Goal: Contribute content: Contribute content

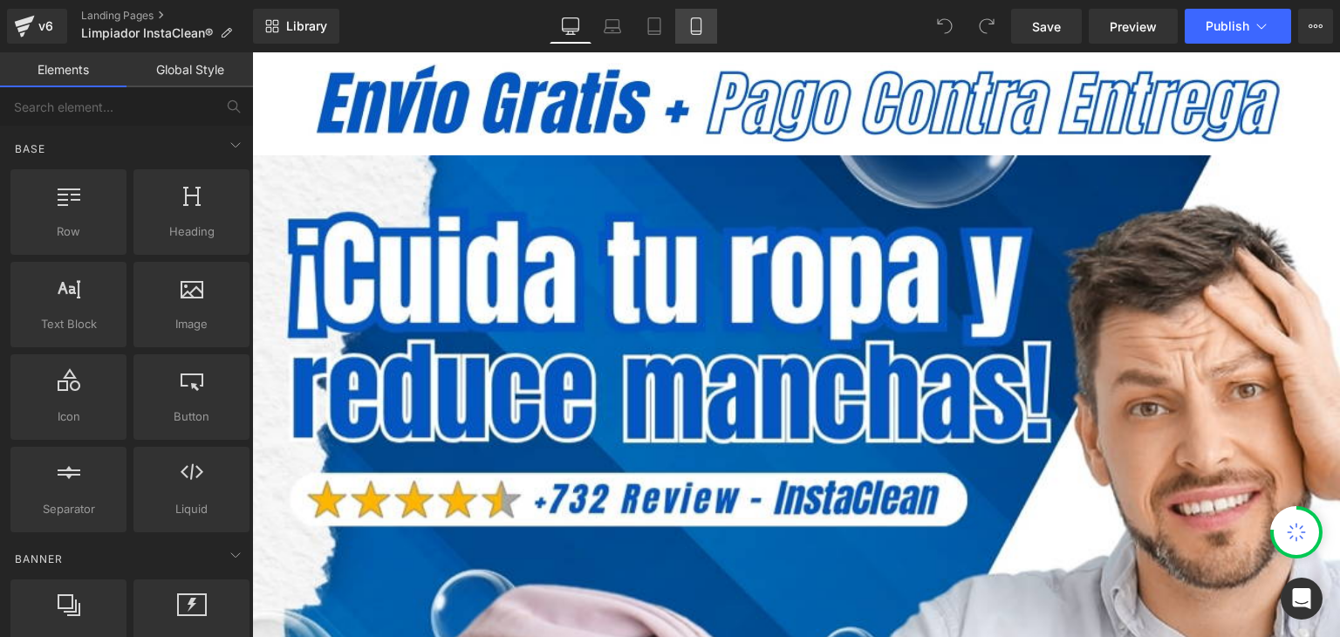
click at [695, 31] on icon at bounding box center [696, 31] width 10 height 0
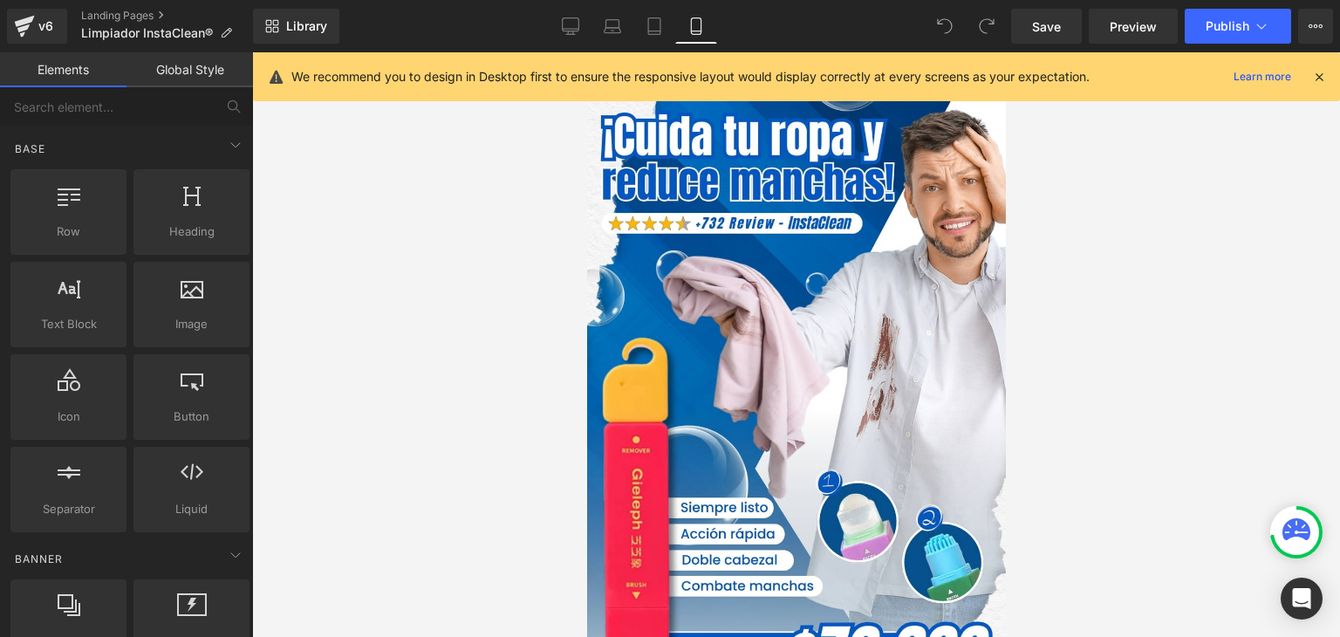
click at [1324, 79] on icon at bounding box center [1320, 77] width 16 height 16
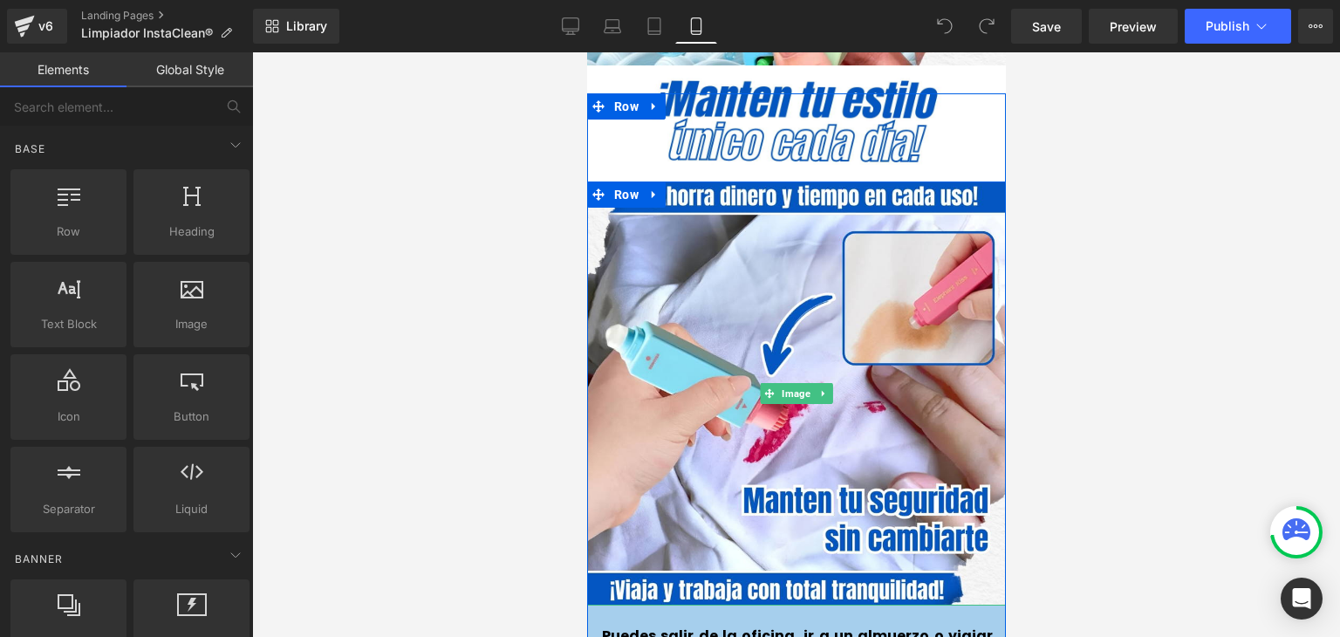
scroll to position [3840, 0]
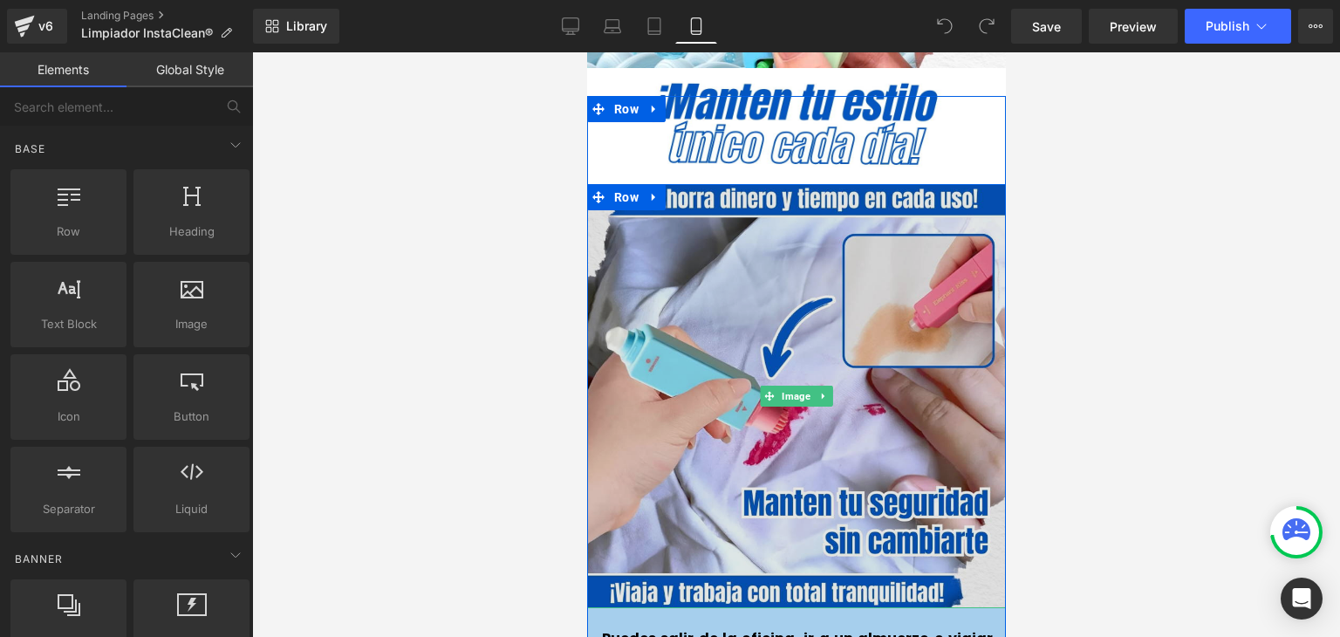
click at [780, 281] on img at bounding box center [796, 396] width 424 height 424
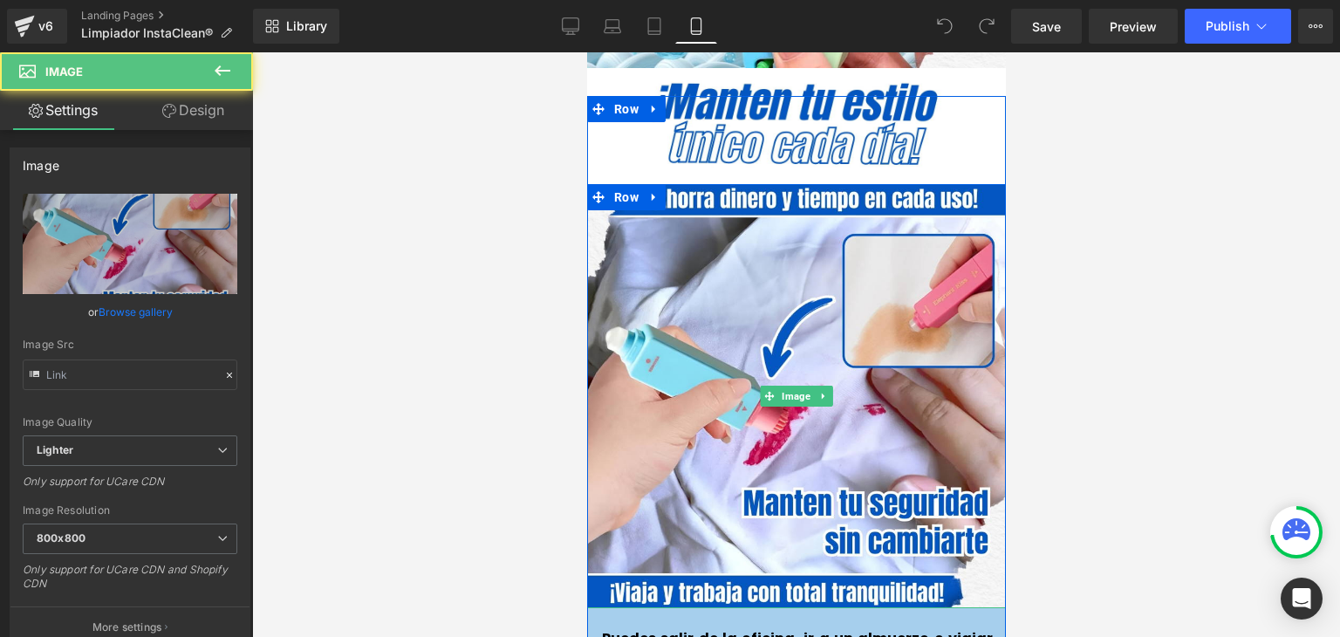
type input "[URL][DOMAIN_NAME]"
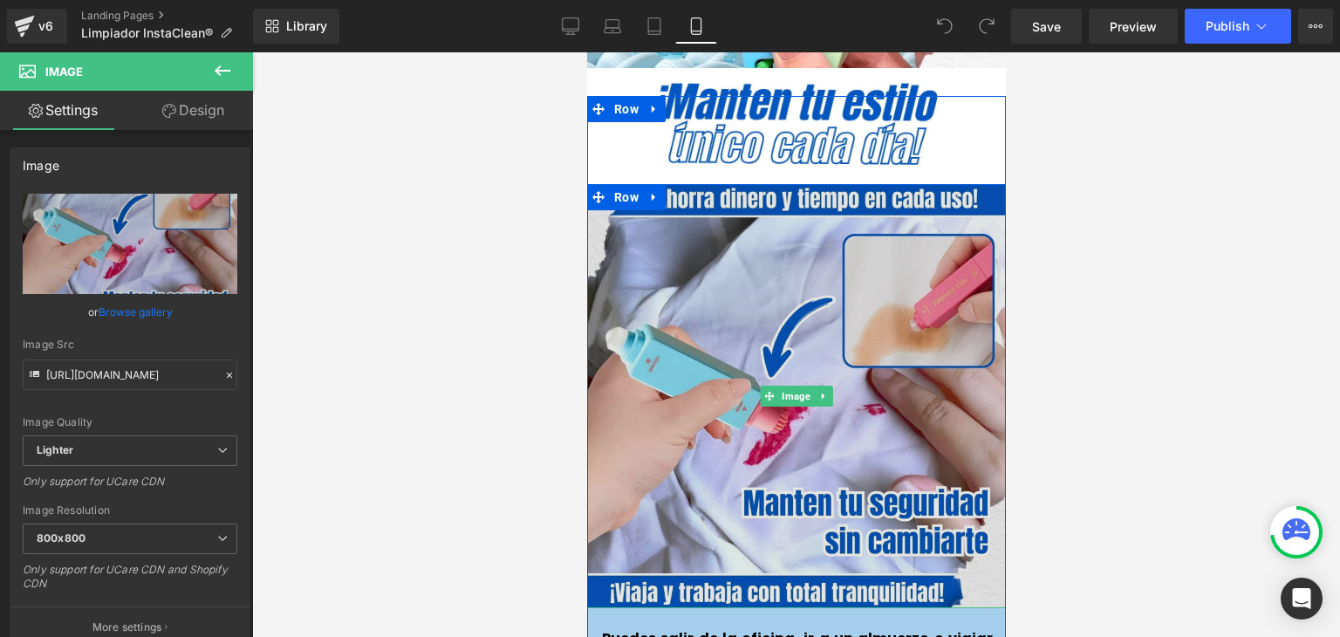
click at [766, 270] on img at bounding box center [796, 396] width 424 height 424
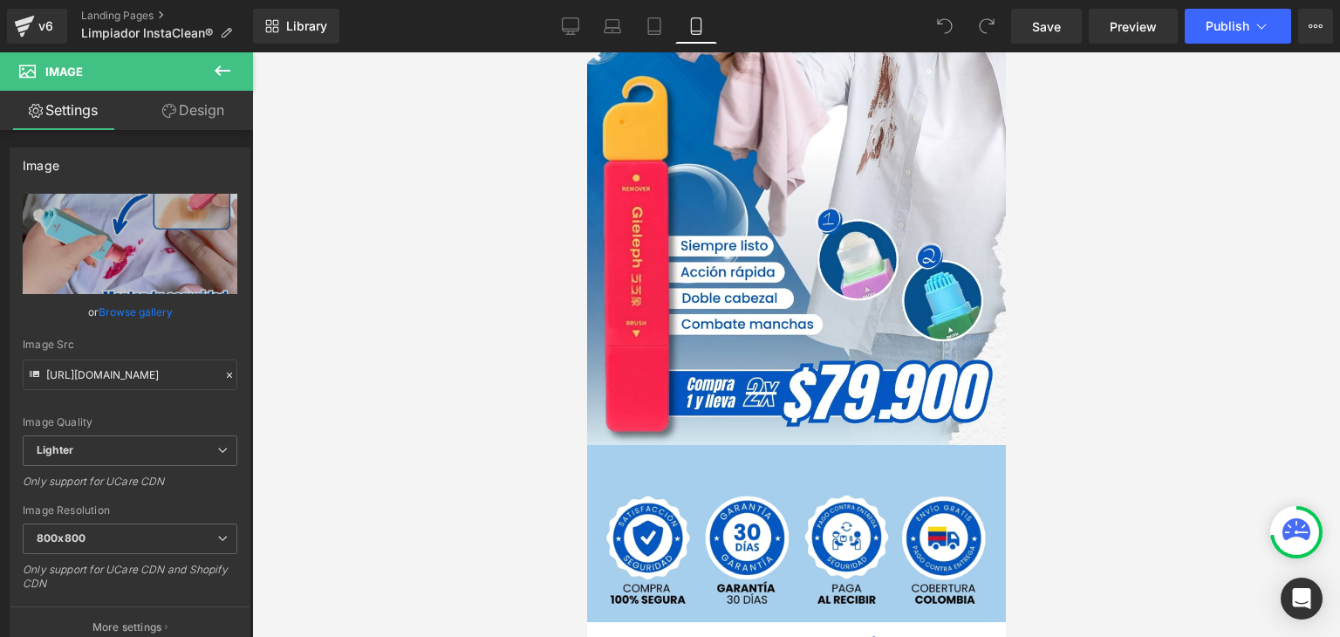
scroll to position [0, 0]
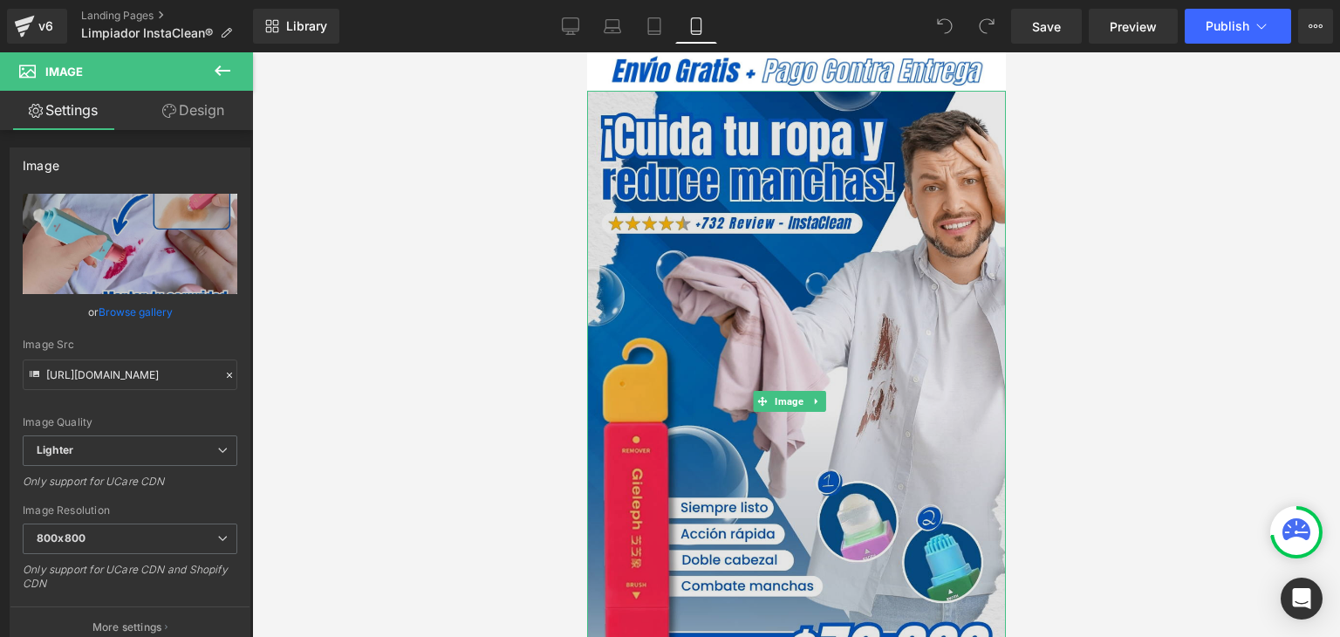
click at [757, 203] on img at bounding box center [795, 401] width 419 height 620
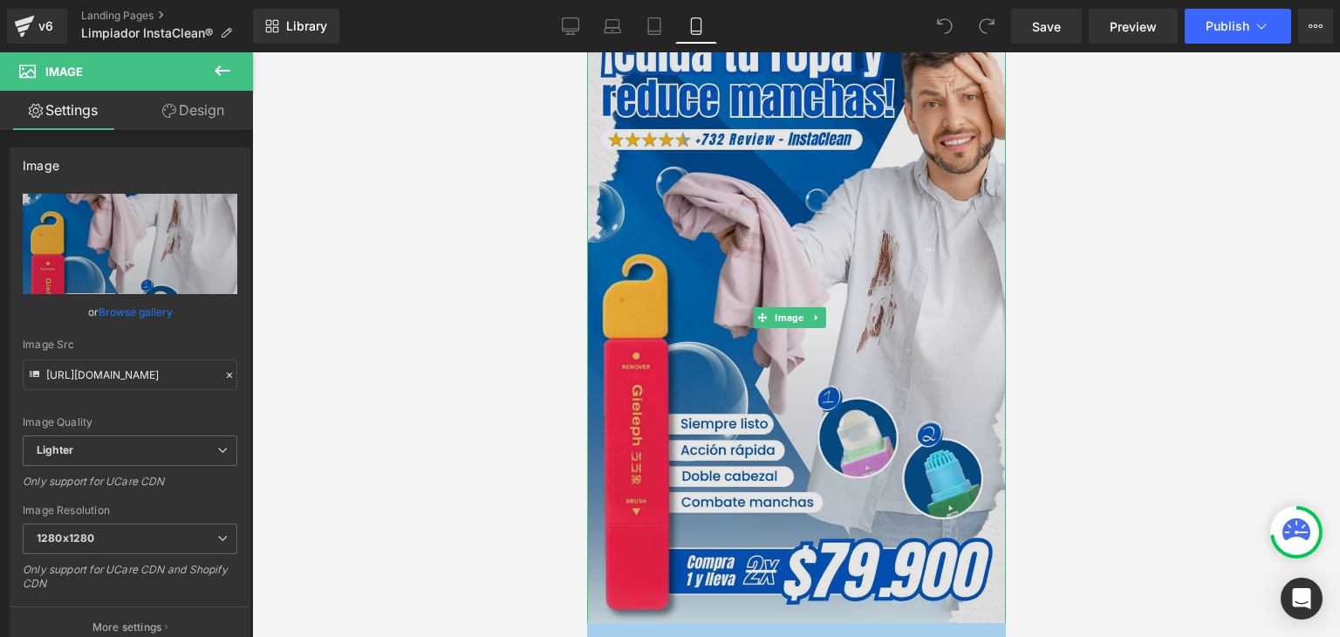
scroll to position [87, 0]
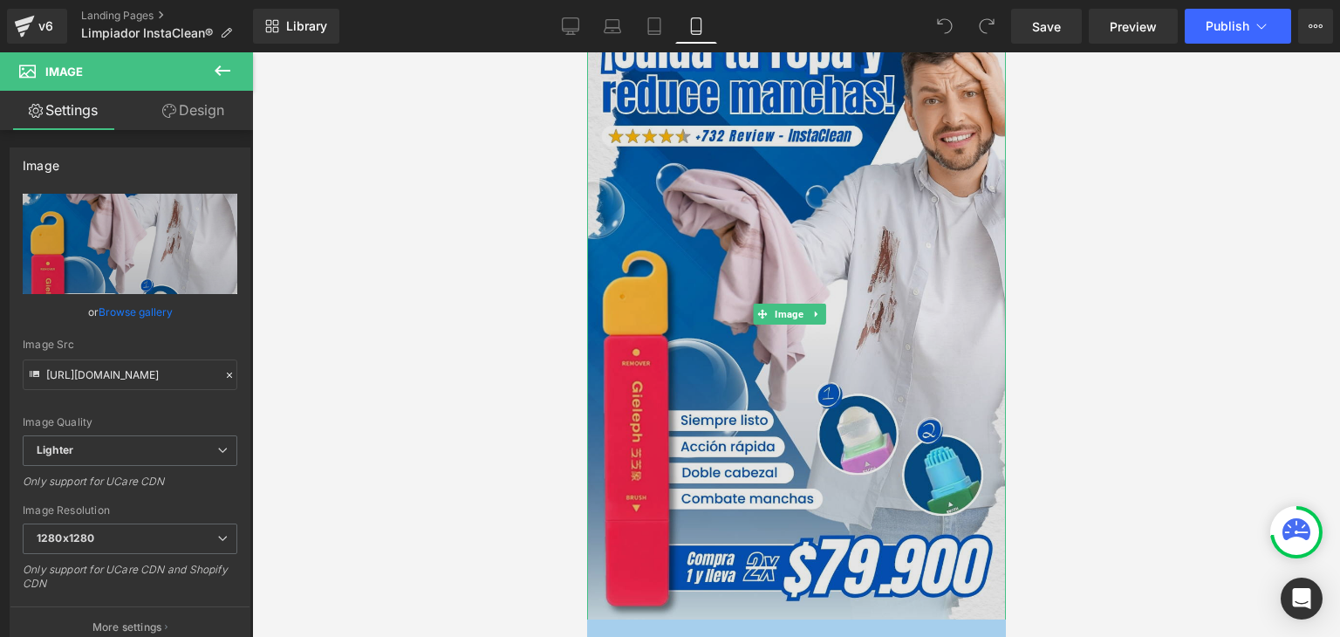
click at [753, 234] on img at bounding box center [795, 313] width 419 height 620
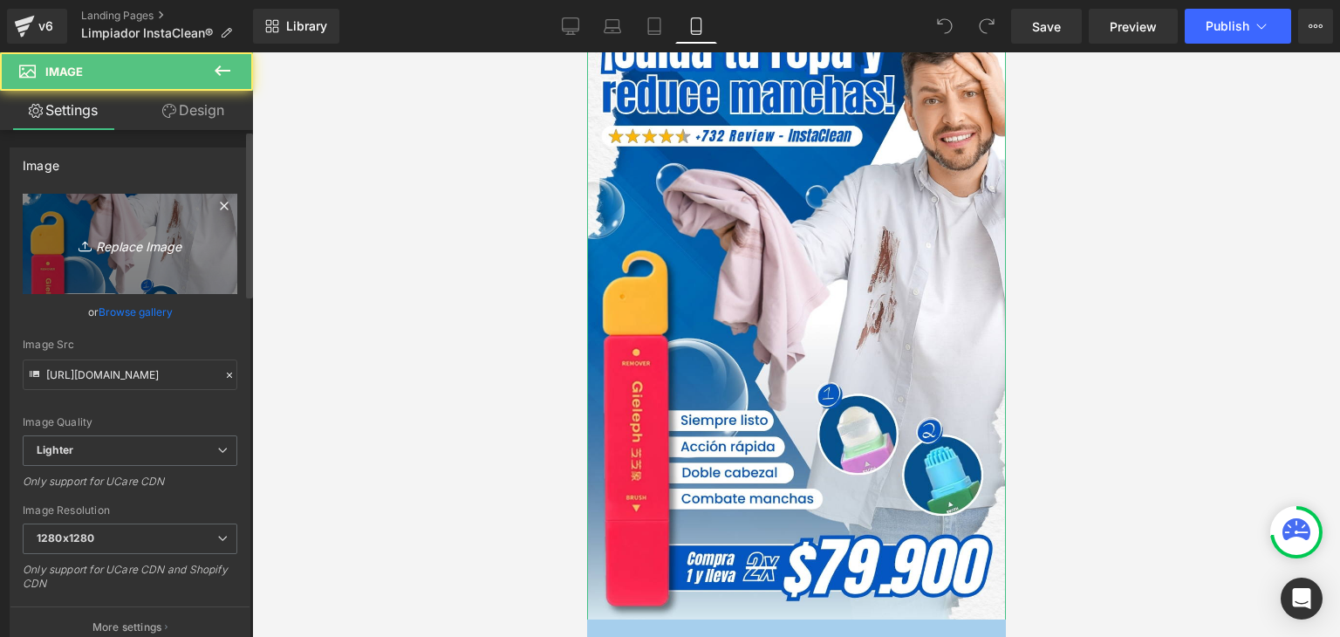
click at [159, 249] on icon "Replace Image" at bounding box center [130, 244] width 140 height 22
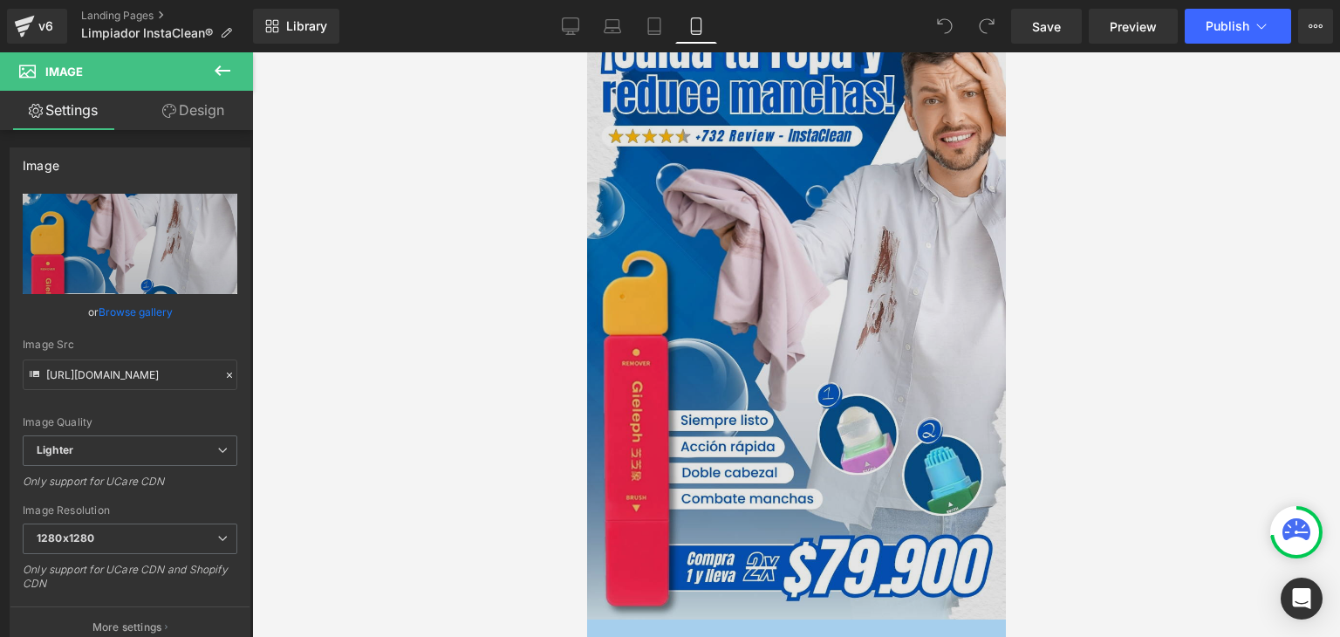
click at [793, 260] on img at bounding box center [795, 313] width 419 height 620
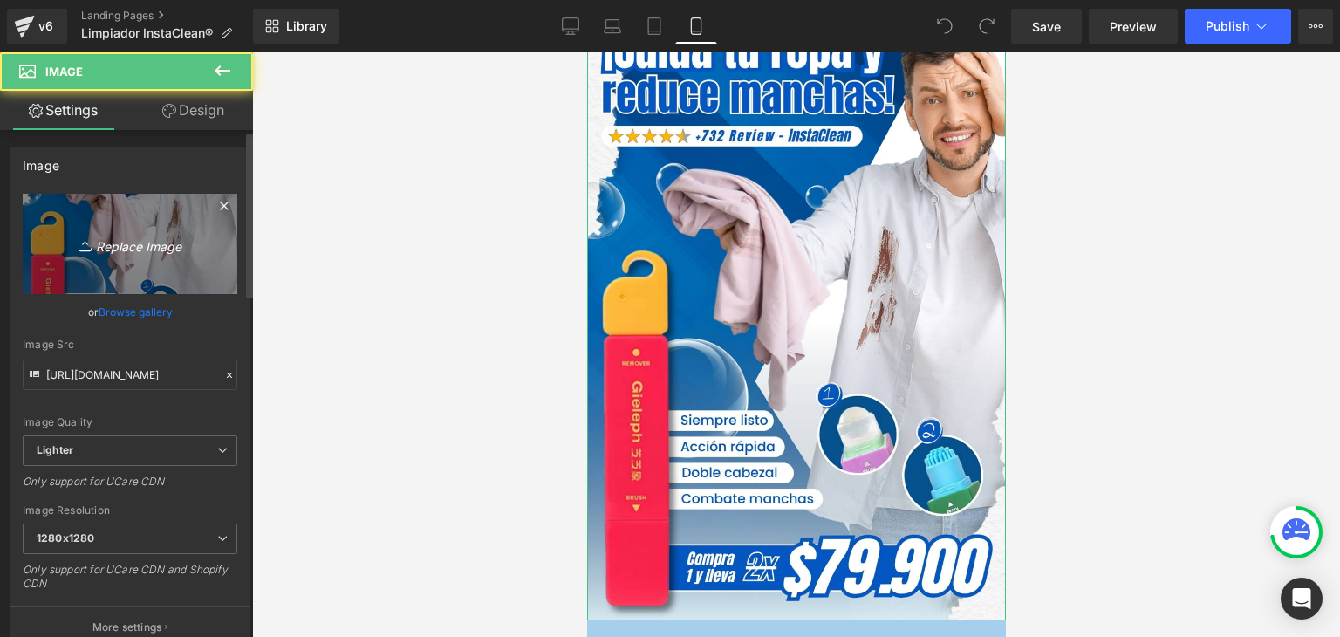
click at [79, 244] on icon at bounding box center [87, 245] width 17 height 17
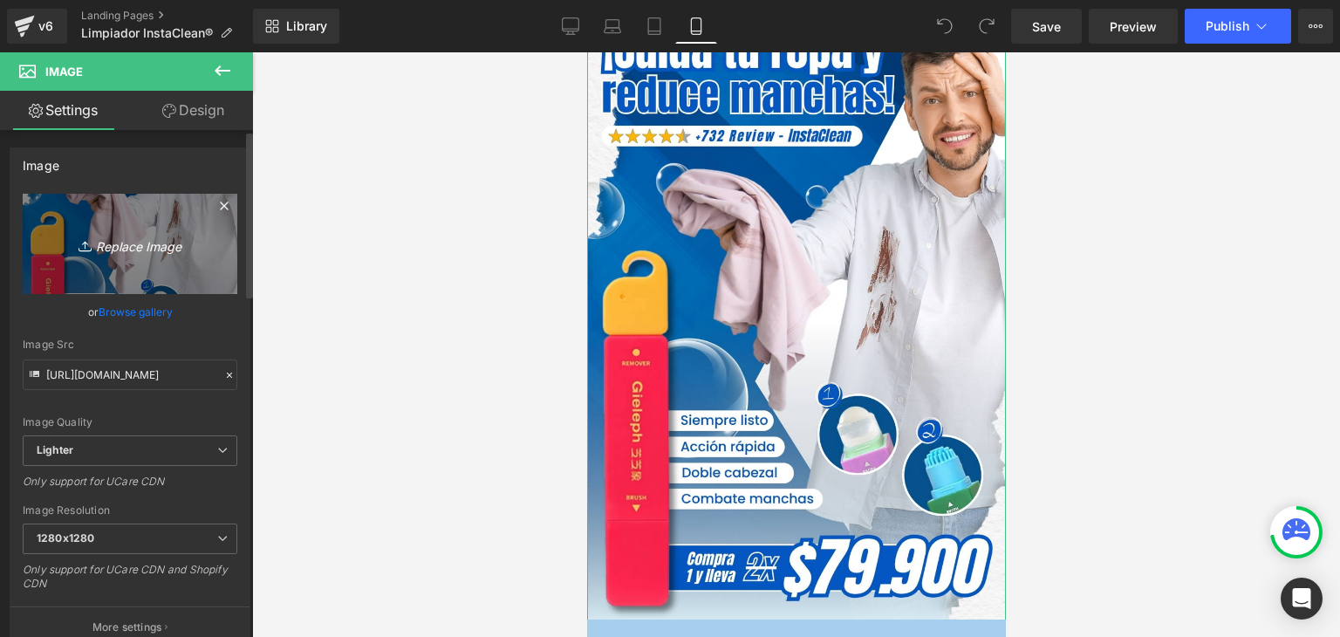
type input "C:\fakepath\Banner Landing.webp"
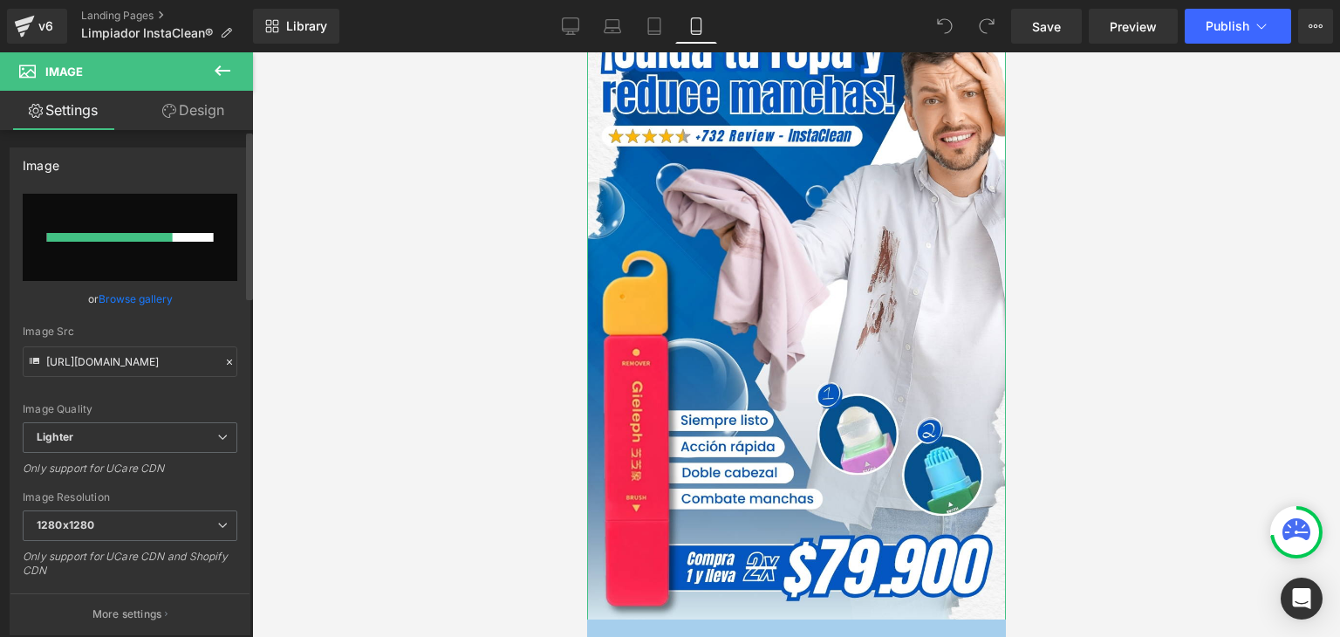
click at [126, 301] on link "Browse gallery" at bounding box center [136, 299] width 74 height 31
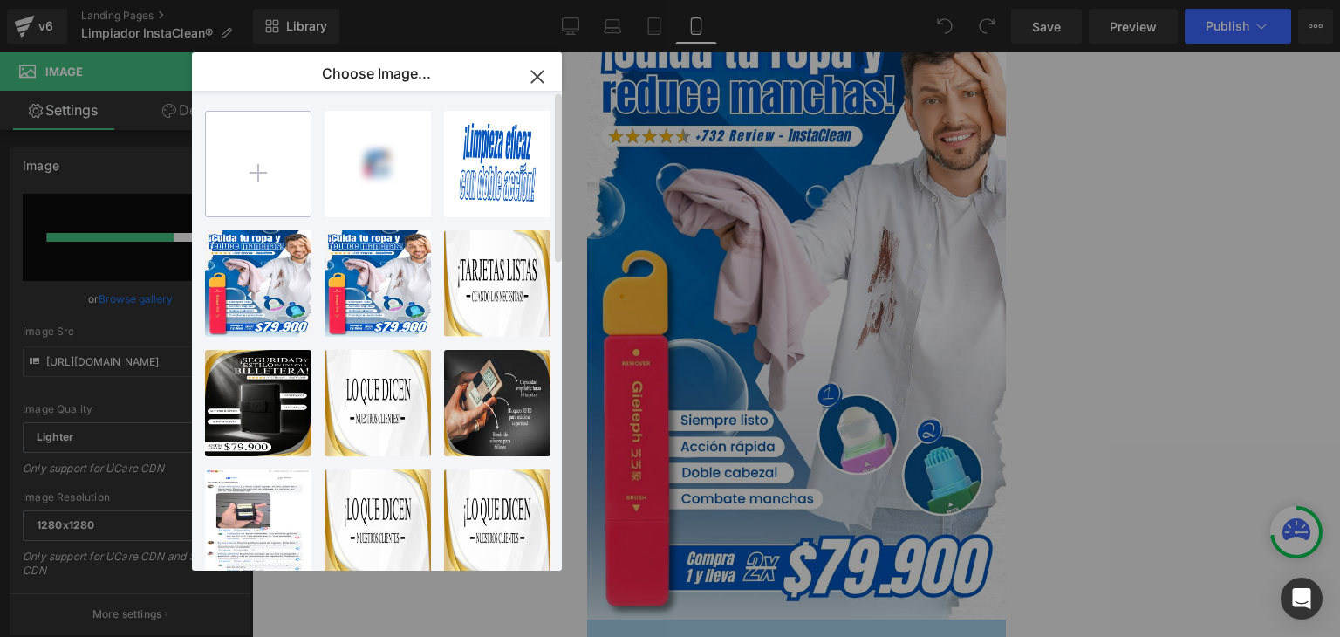
click at [272, 172] on input "file" at bounding box center [258, 164] width 105 height 105
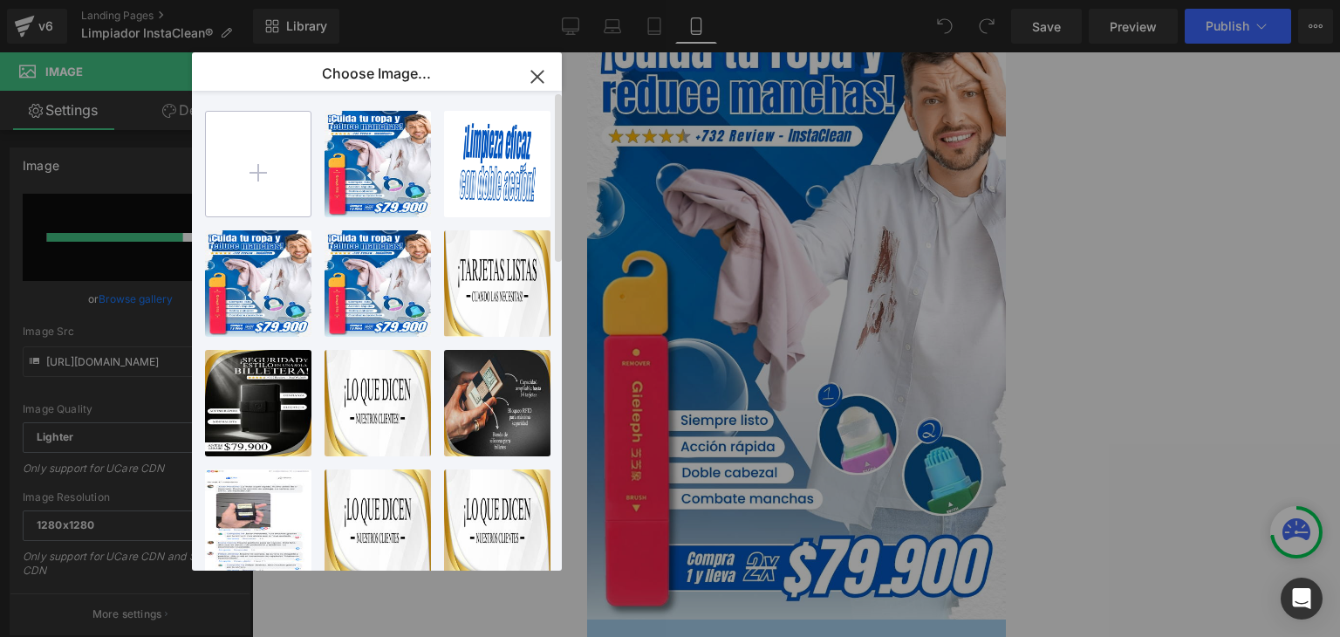
type input "C:\fakepath\Banner Landing.webp"
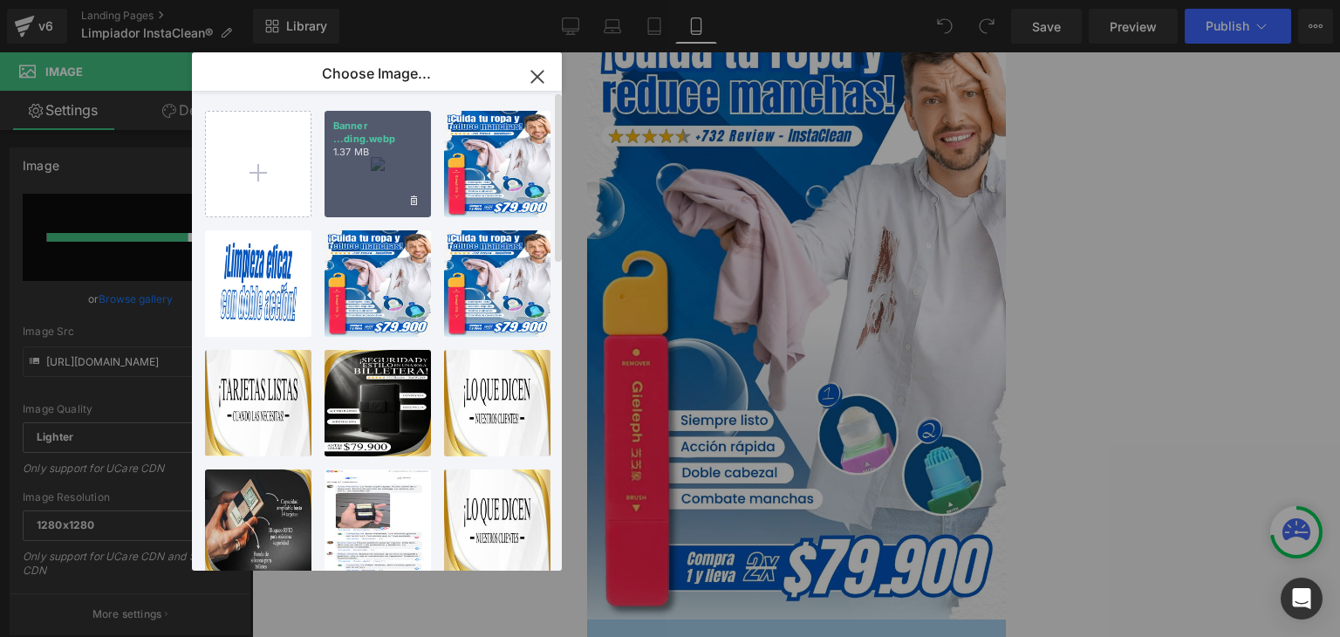
click at [377, 172] on div "Banner ...ding.webp 1.37 MB" at bounding box center [378, 164] width 106 height 106
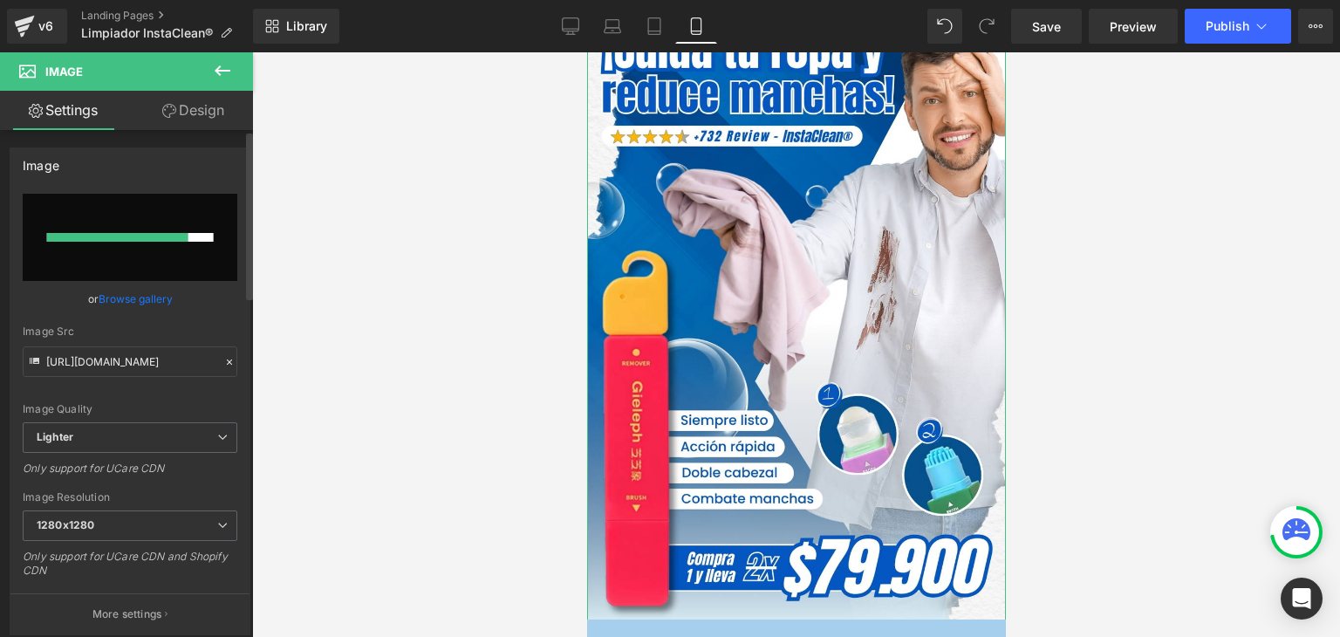
click at [147, 306] on link "Browse gallery" at bounding box center [136, 299] width 74 height 31
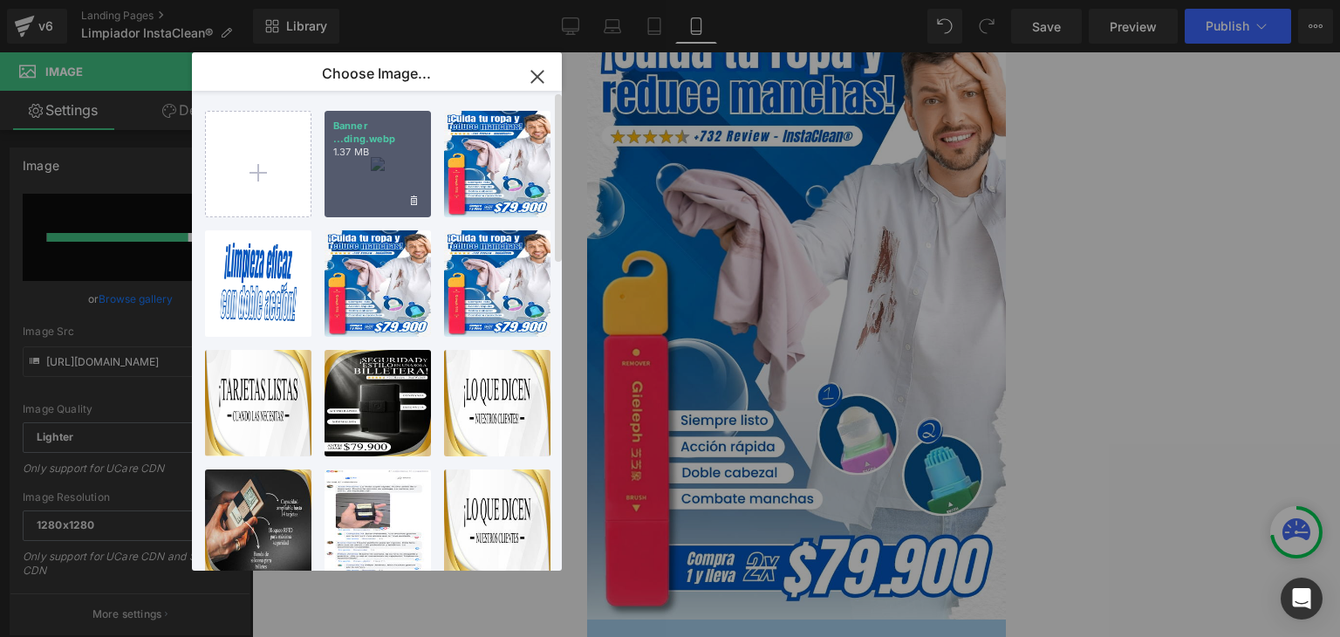
click at [394, 163] on div "Banner ...ding.webp 1.37 MB" at bounding box center [378, 164] width 106 height 106
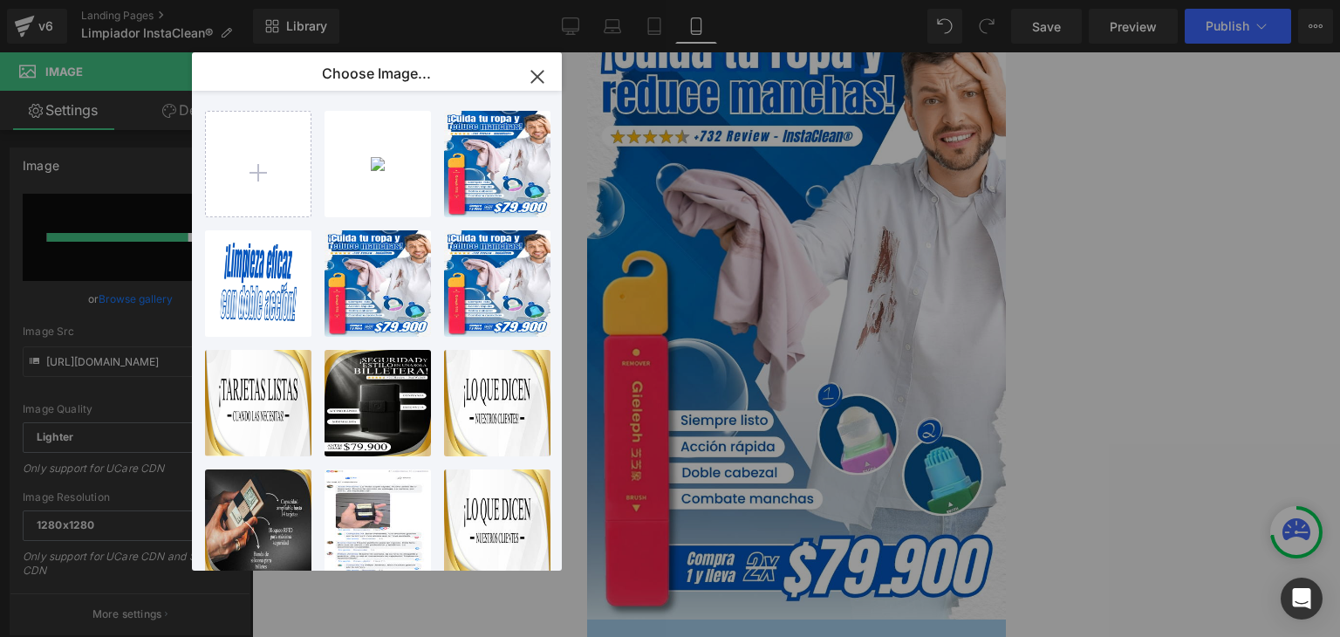
type input "[URL][DOMAIN_NAME]"
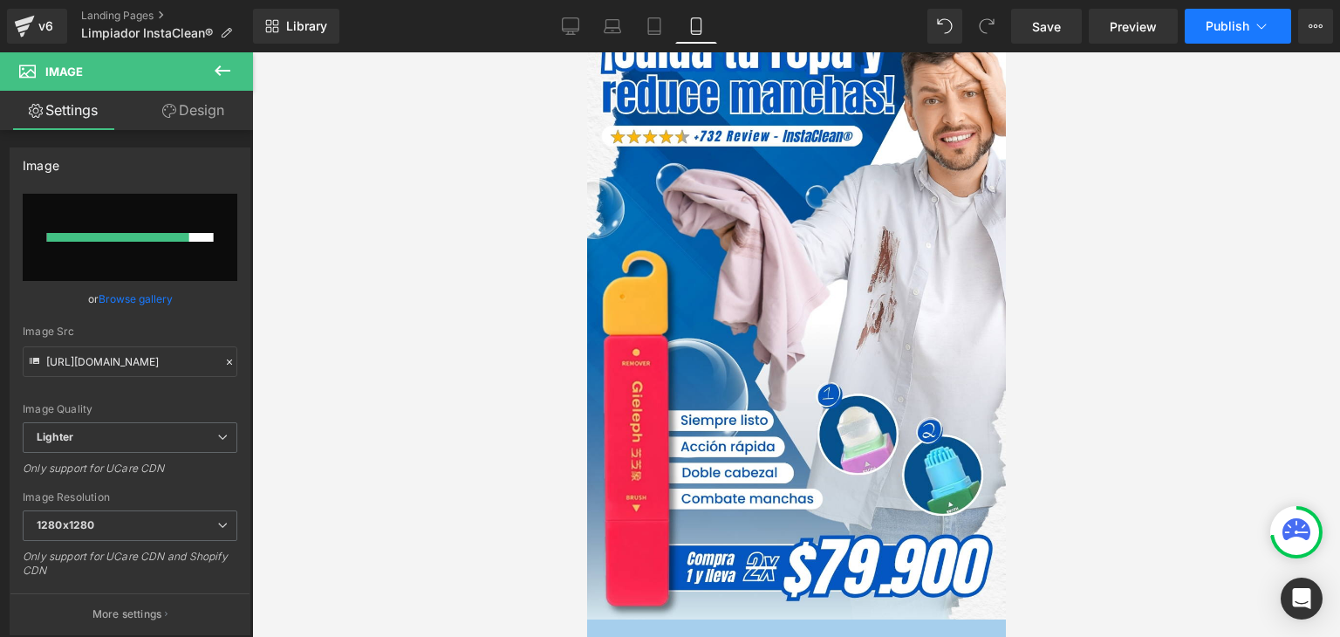
click at [1211, 32] on span "Publish" at bounding box center [1228, 26] width 44 height 14
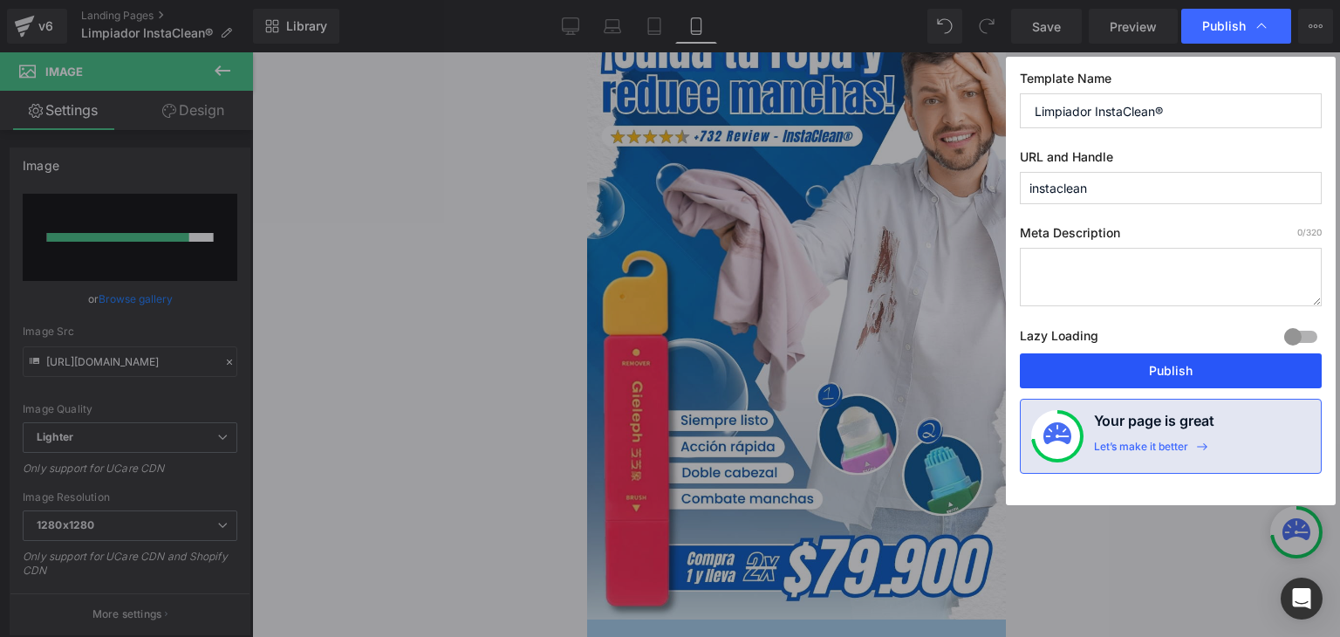
click at [1169, 360] on button "Publish" at bounding box center [1171, 370] width 302 height 35
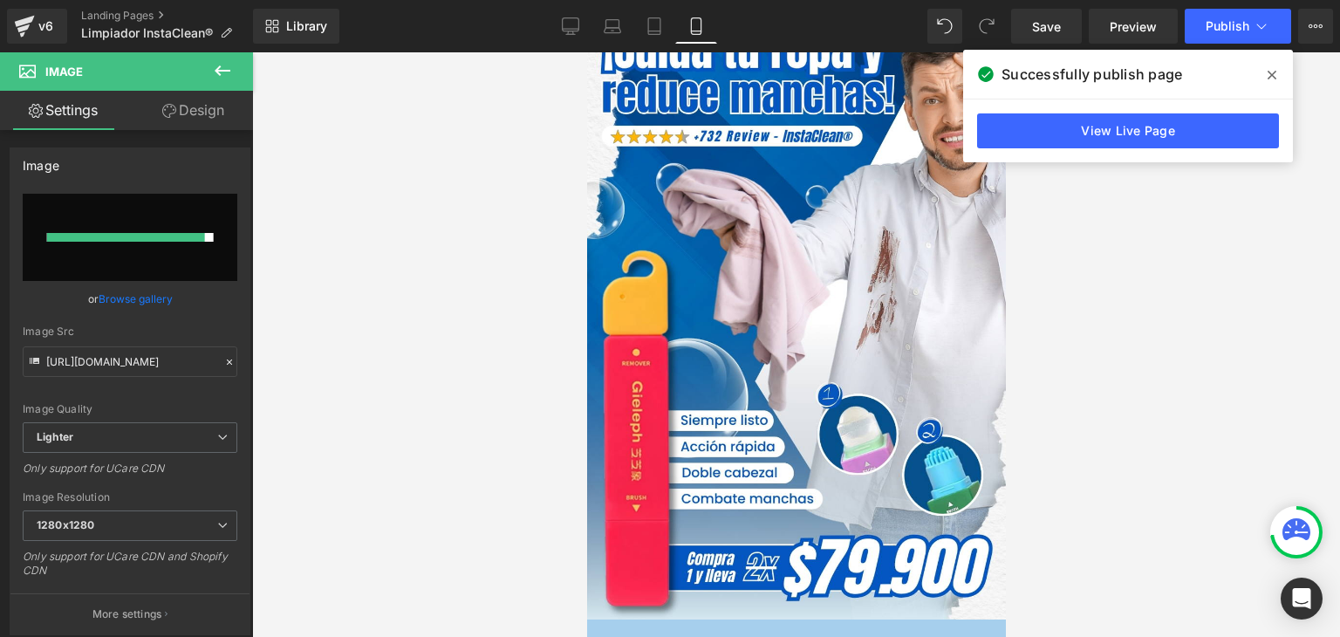
click at [1269, 72] on icon at bounding box center [1272, 75] width 9 height 9
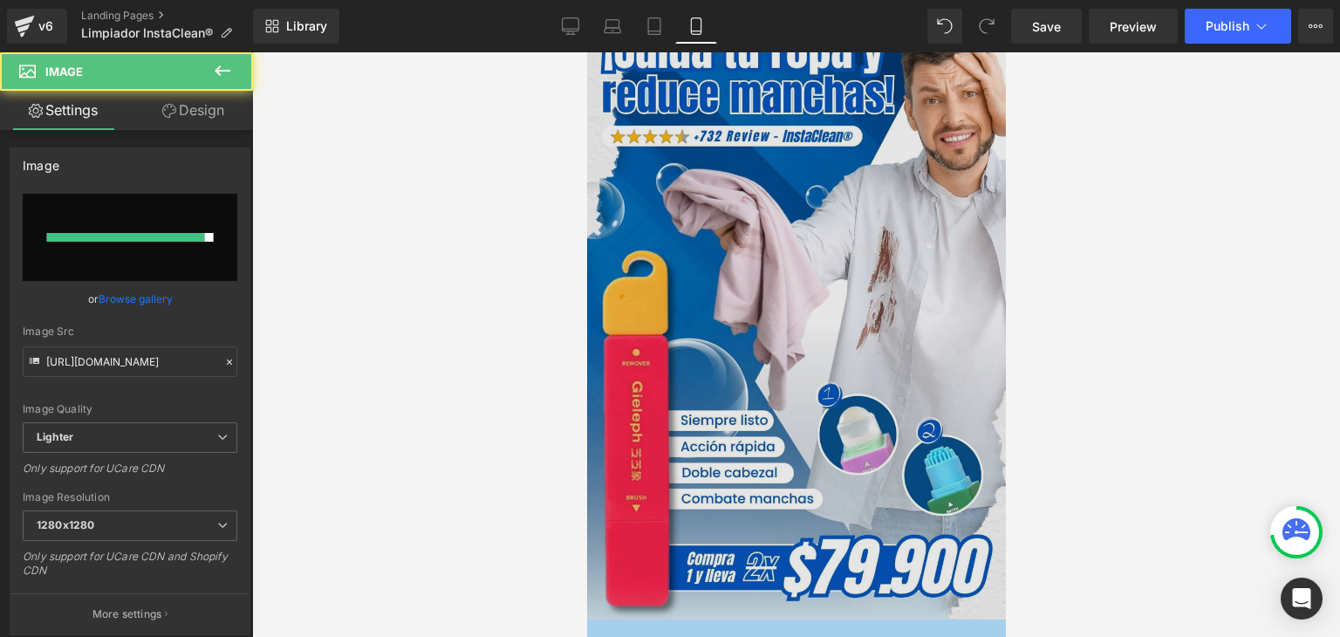
click at [760, 262] on img at bounding box center [795, 313] width 419 height 620
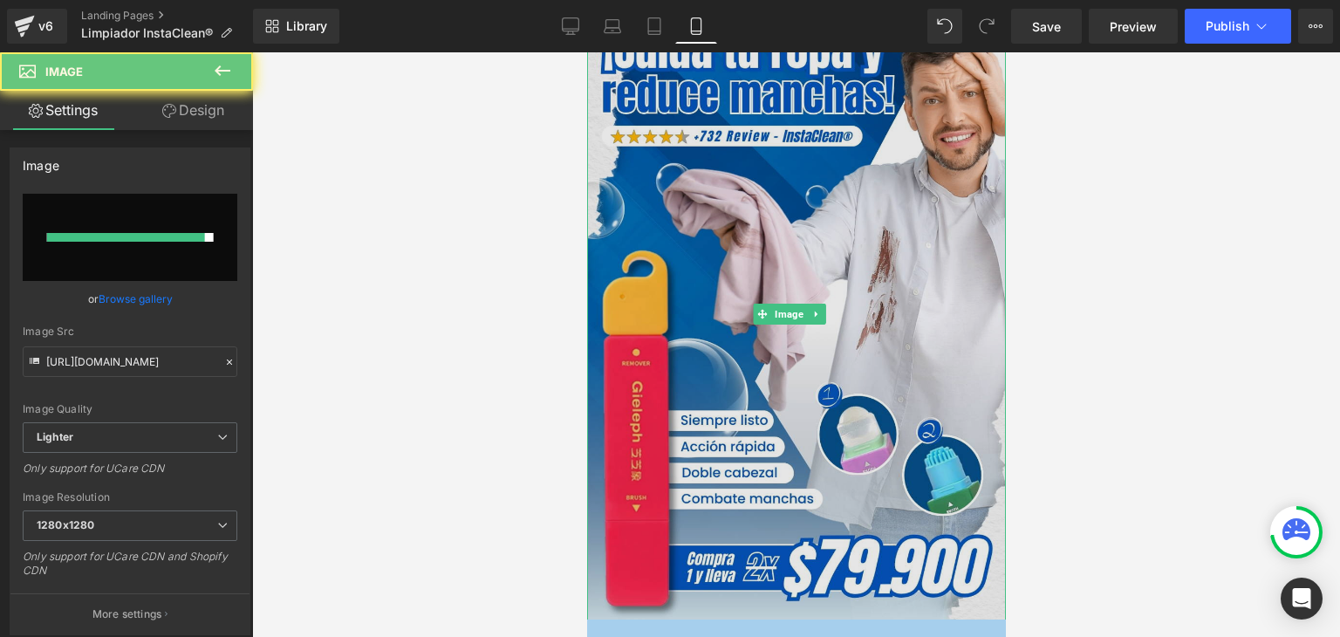
click at [775, 397] on img at bounding box center [795, 313] width 419 height 620
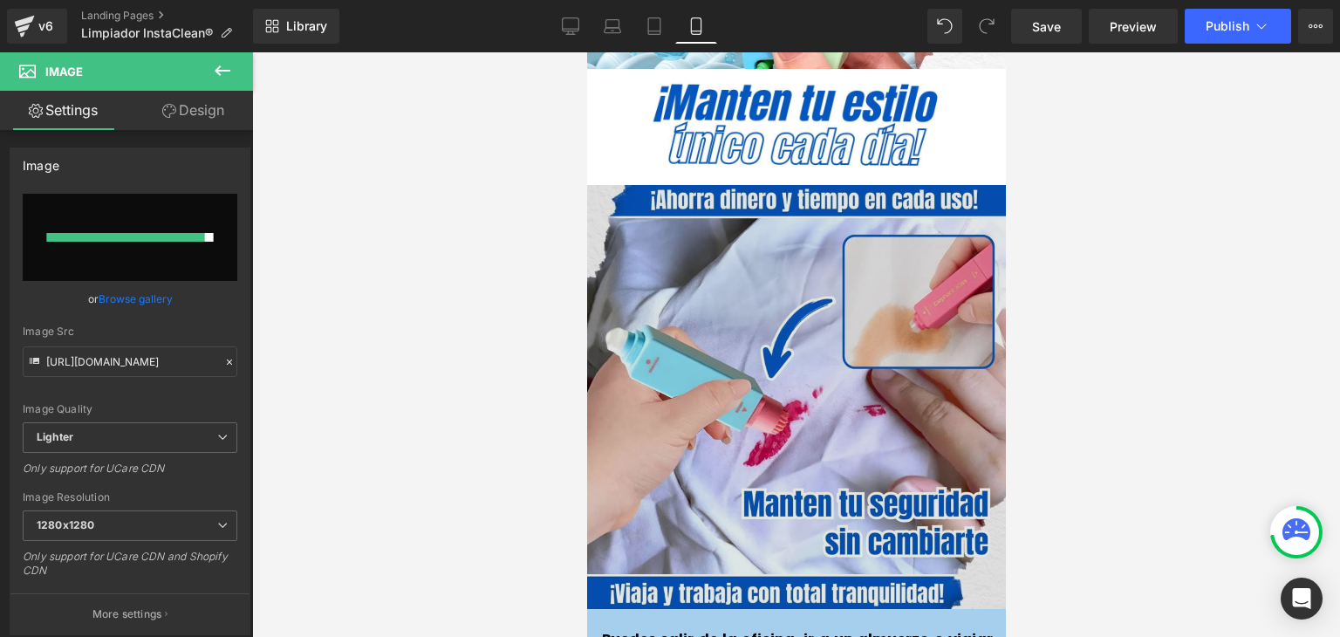
scroll to position [3840, 0]
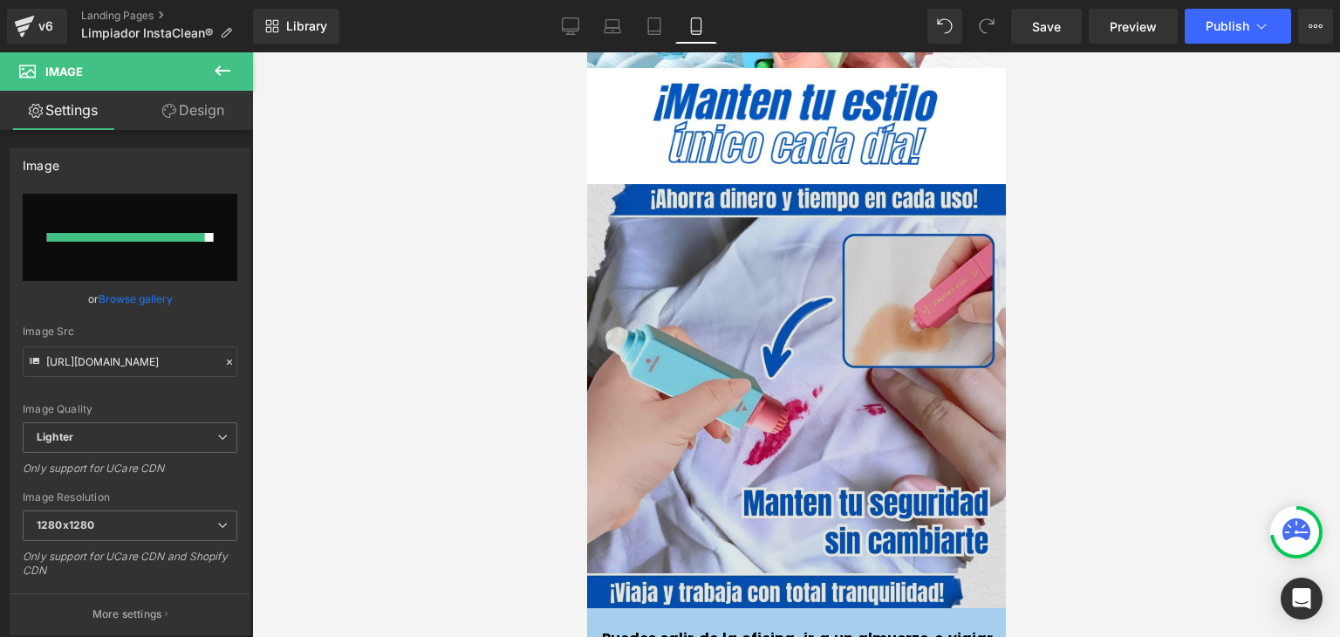
click at [758, 353] on img at bounding box center [796, 396] width 424 height 424
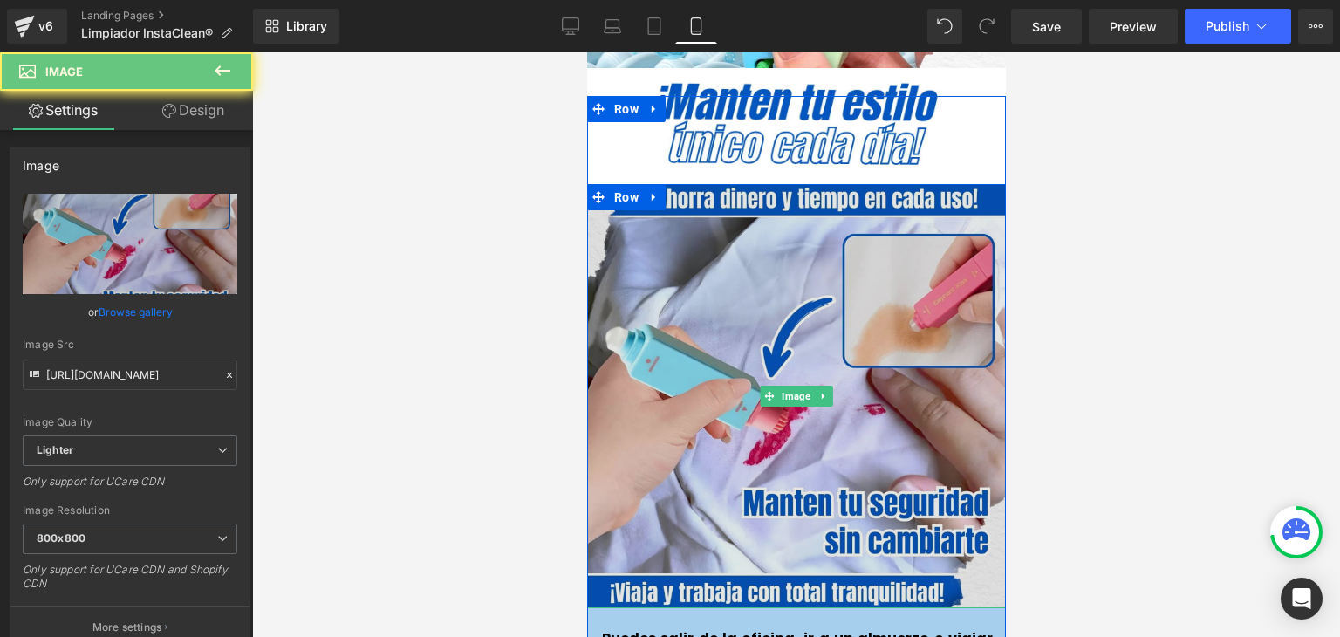
click at [795, 333] on img at bounding box center [796, 396] width 424 height 424
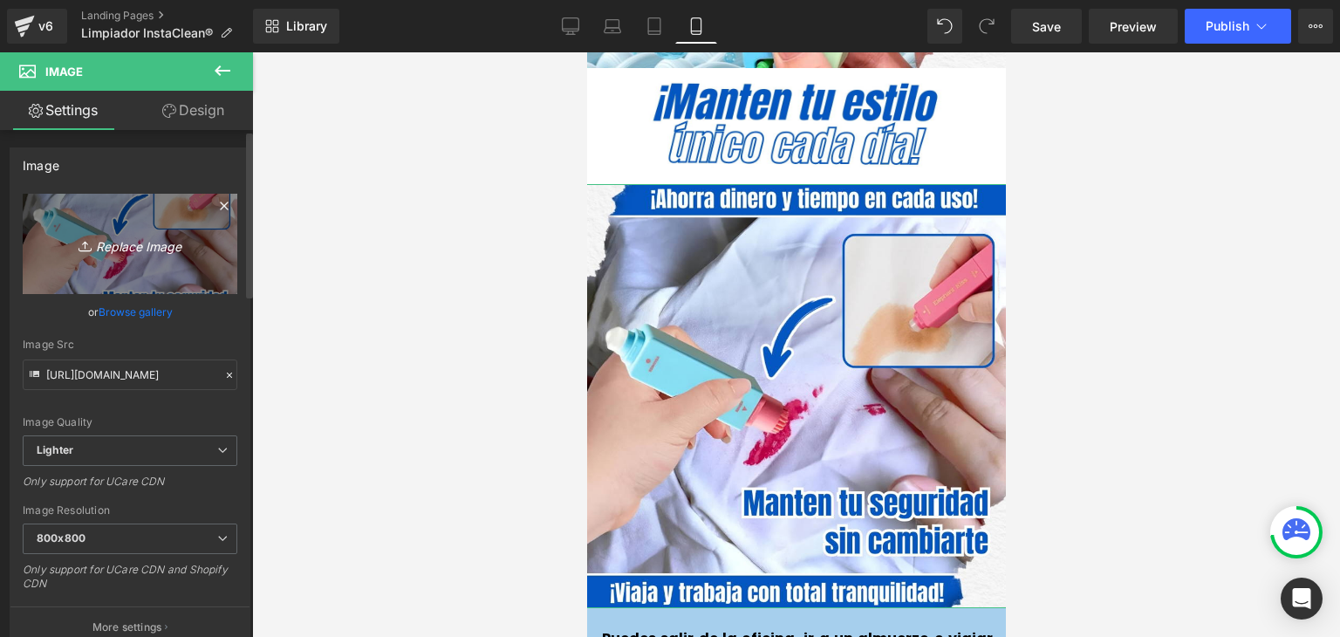
click at [147, 257] on link "Replace Image" at bounding box center [130, 244] width 215 height 100
type input "C:\fakepath\Imagenes landing 4.webp"
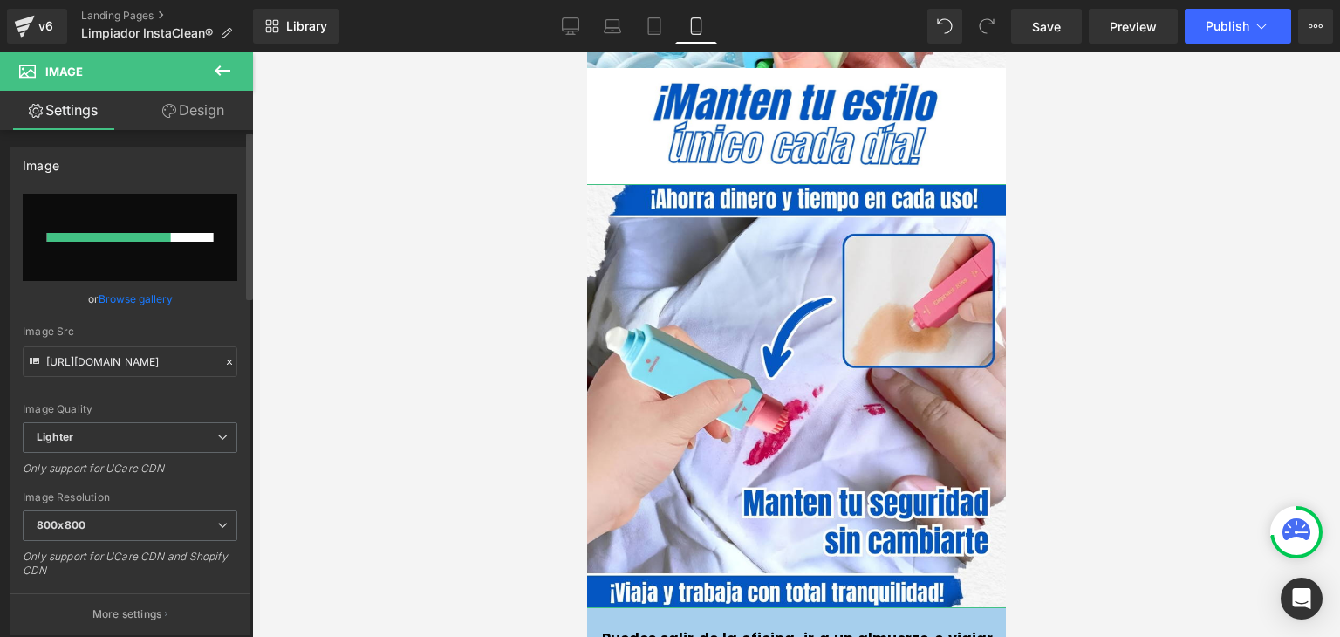
click at [150, 295] on link "Browse gallery" at bounding box center [136, 299] width 74 height 31
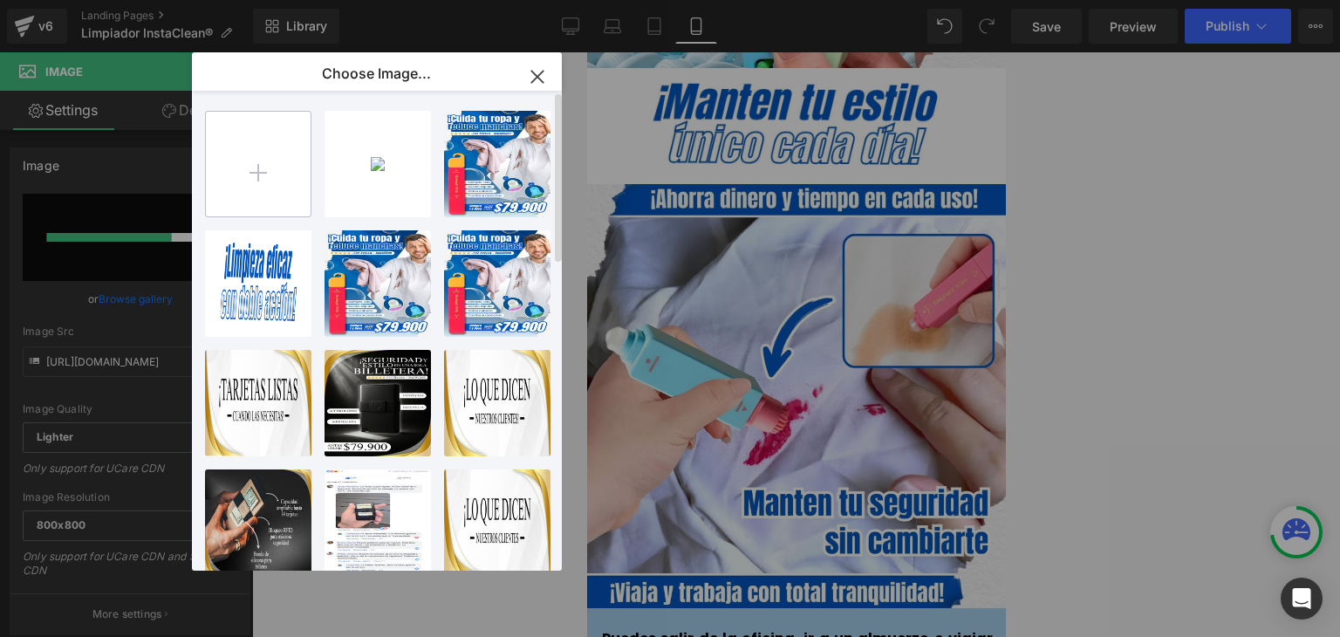
click at [273, 154] on input "file" at bounding box center [258, 164] width 105 height 105
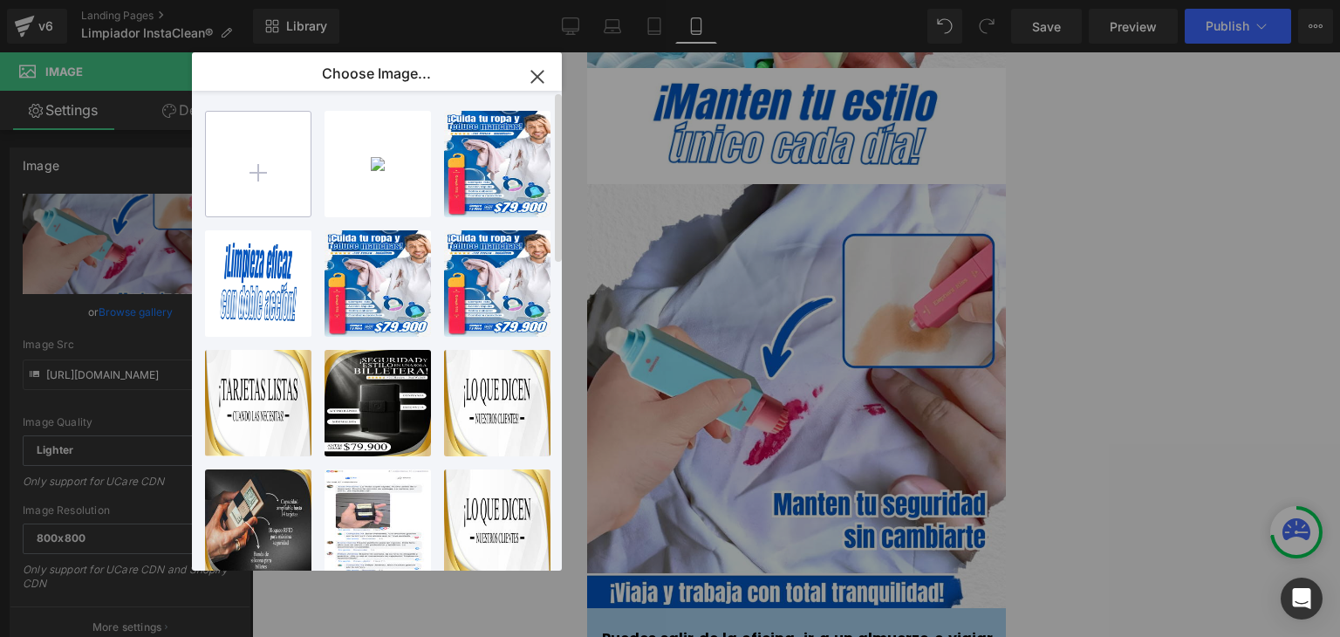
type input "[URL][DOMAIN_NAME]"
type input "C:\fakepath\Imagenes landing 4.webp"
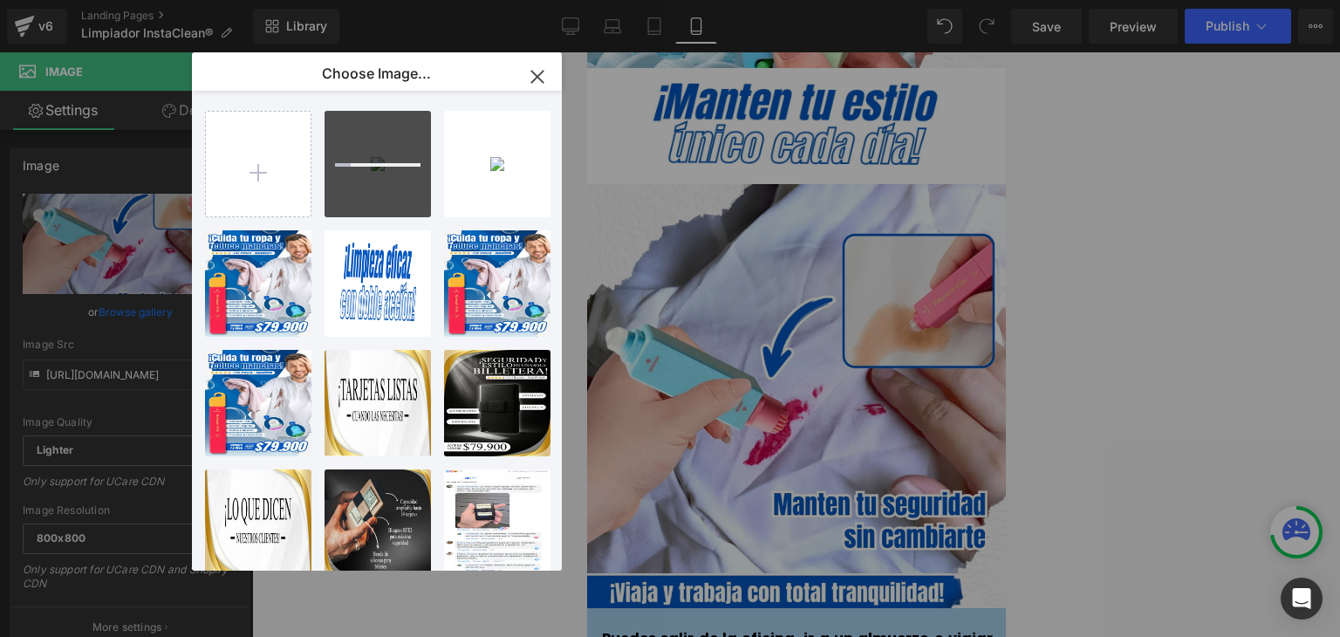
click at [535, 75] on icon "button" at bounding box center [536, 76] width 11 height 11
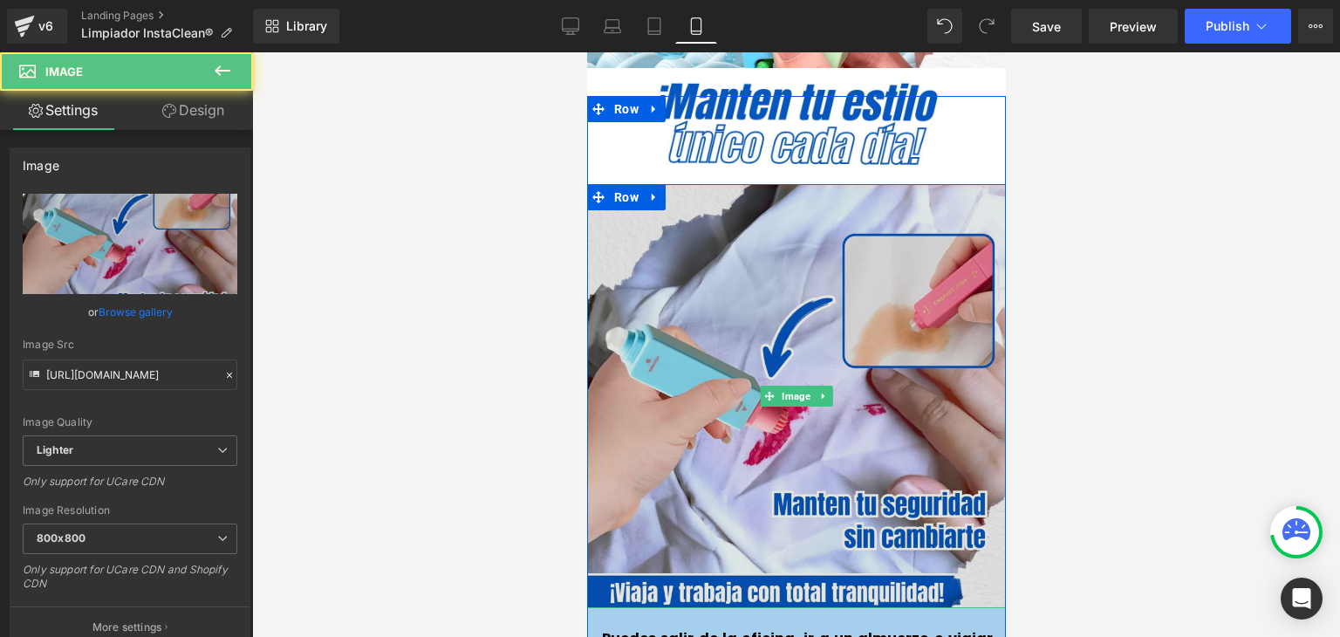
click at [812, 249] on img at bounding box center [796, 396] width 424 height 424
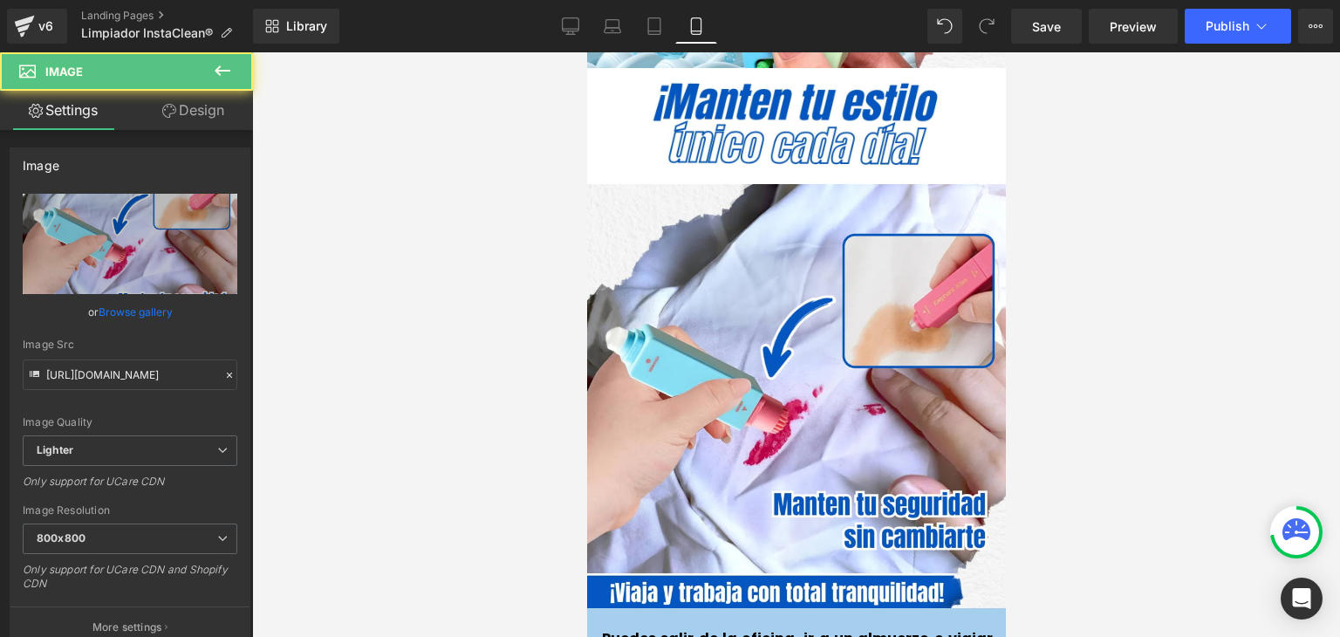
click at [1247, 7] on div "Library Mobile Desktop Laptop Tablet Mobile Save Preview Publish Scheduled View…" at bounding box center [796, 26] width 1087 height 52
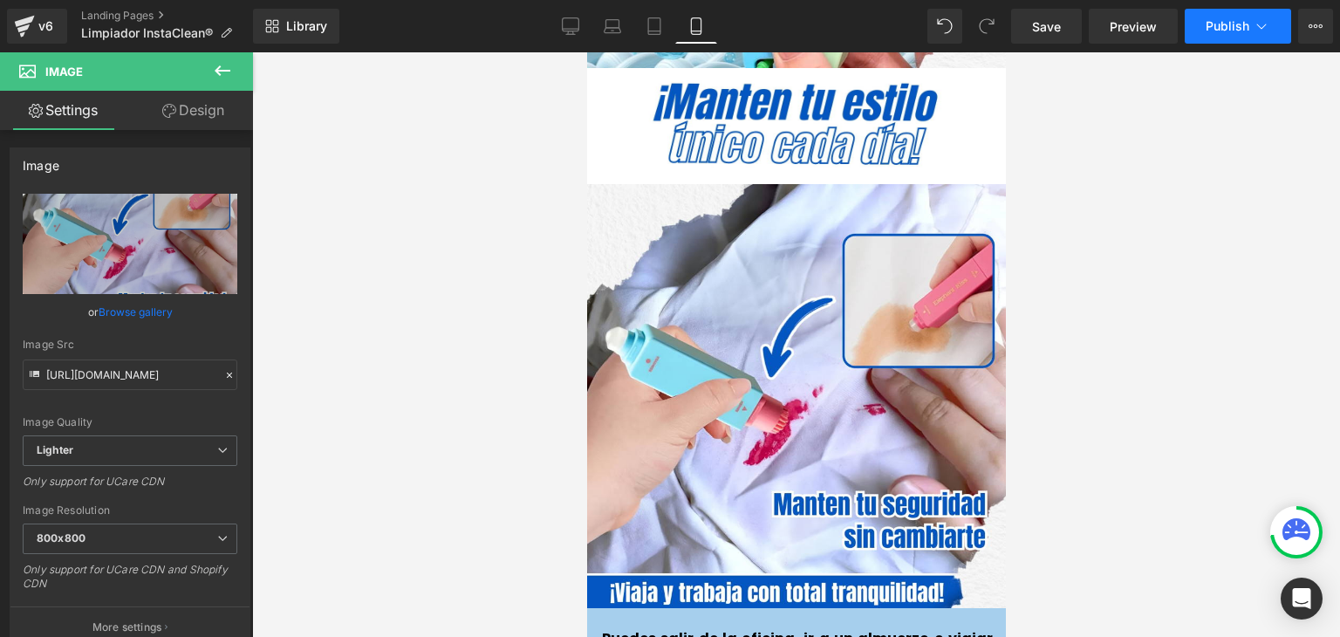
click at [1232, 29] on span "Publish" at bounding box center [1228, 26] width 44 height 14
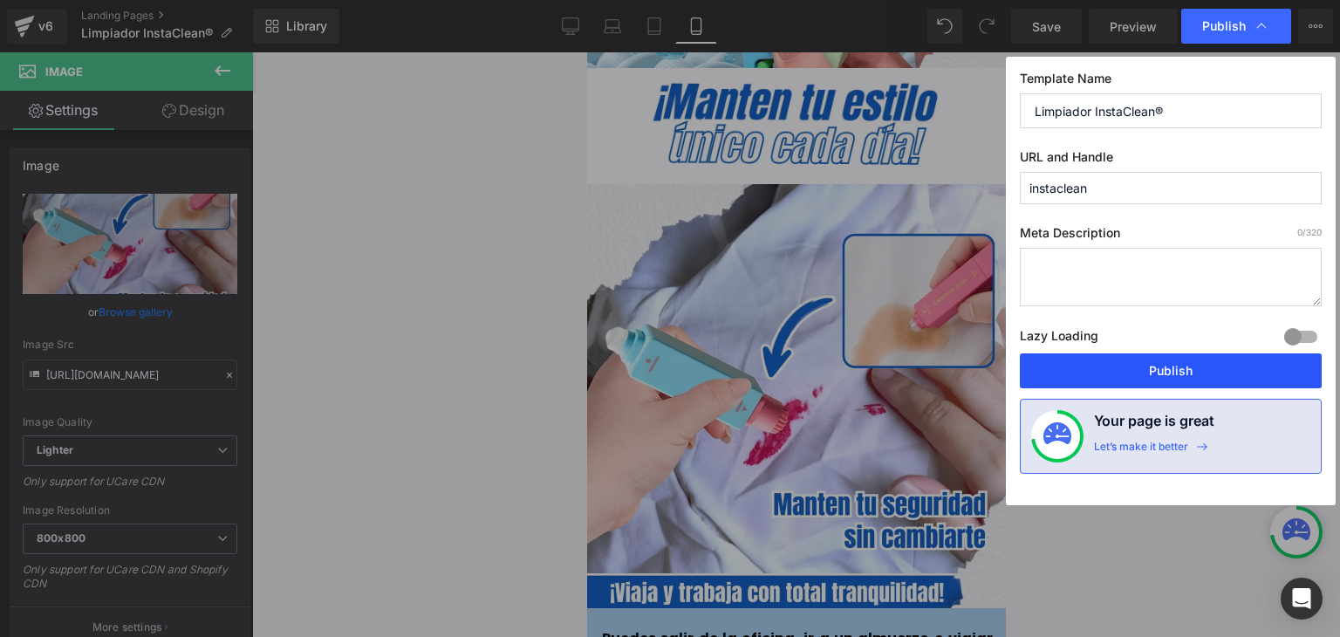
click at [1161, 367] on button "Publish" at bounding box center [1171, 370] width 302 height 35
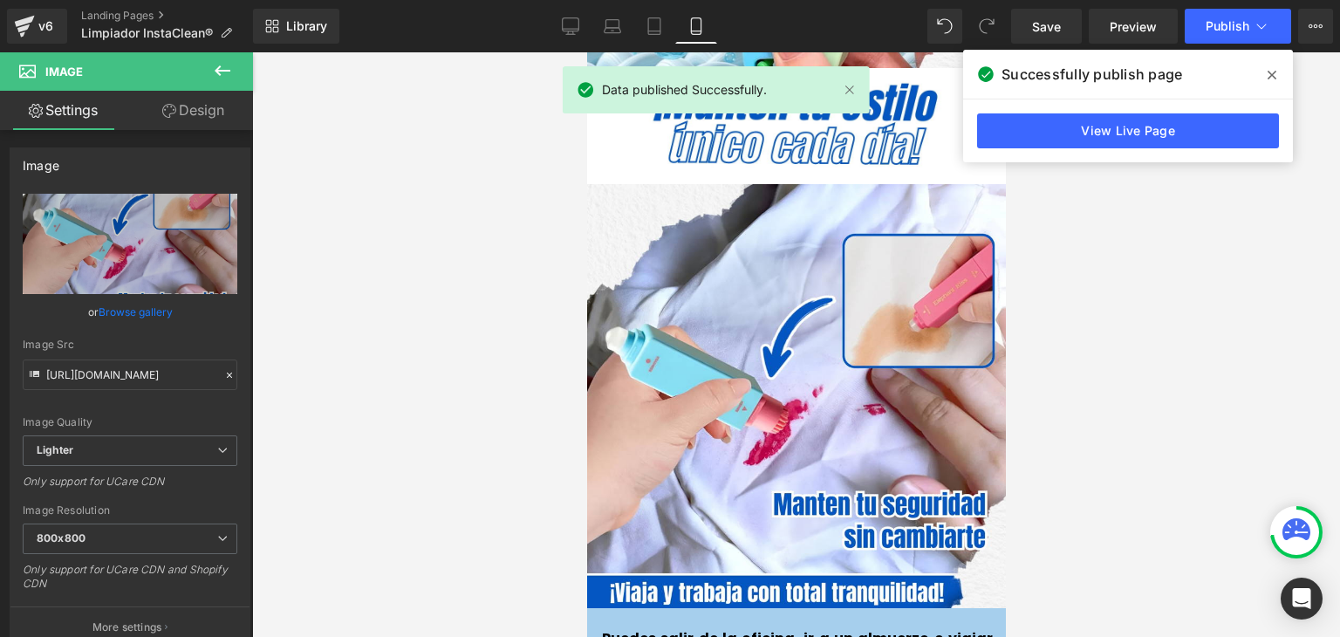
click at [1272, 79] on icon at bounding box center [1272, 75] width 9 height 14
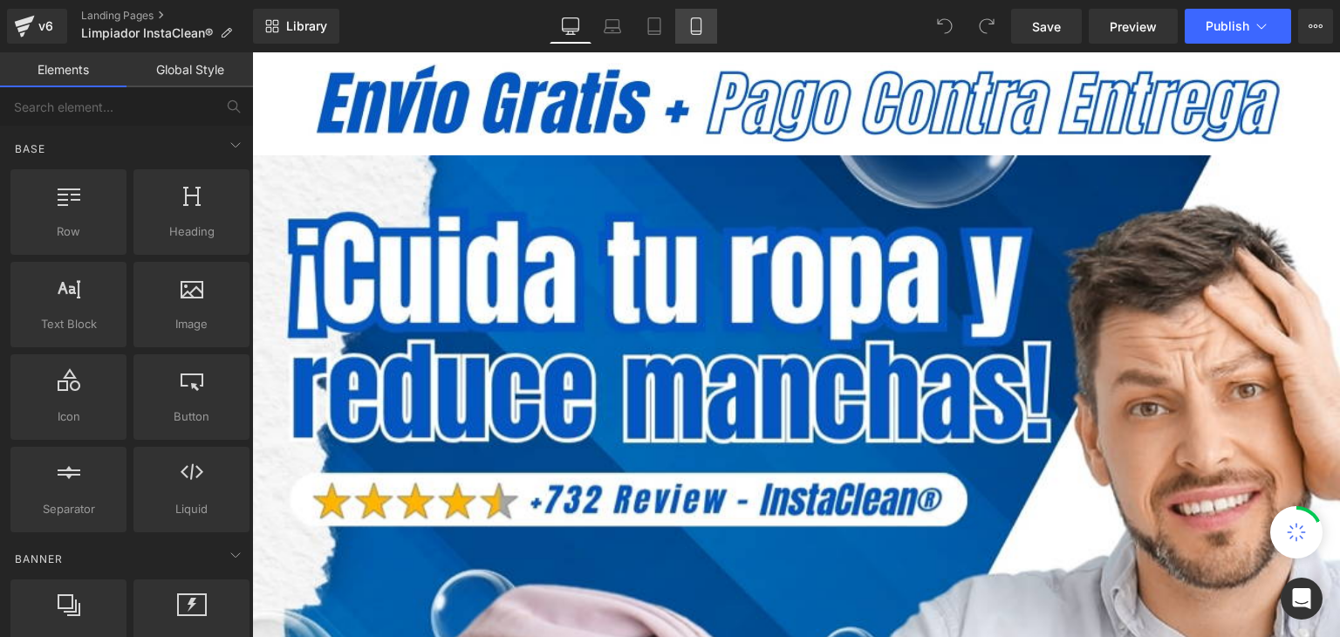
click at [689, 18] on icon at bounding box center [696, 25] width 17 height 17
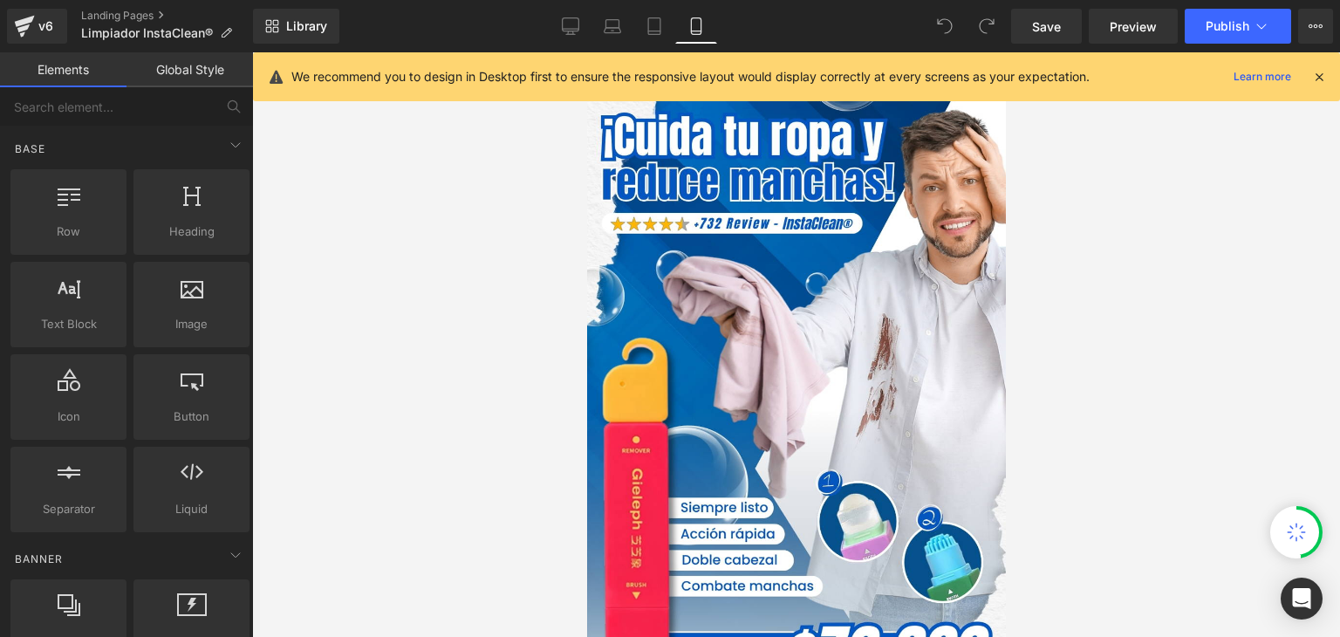
click at [1325, 76] on icon at bounding box center [1320, 77] width 16 height 16
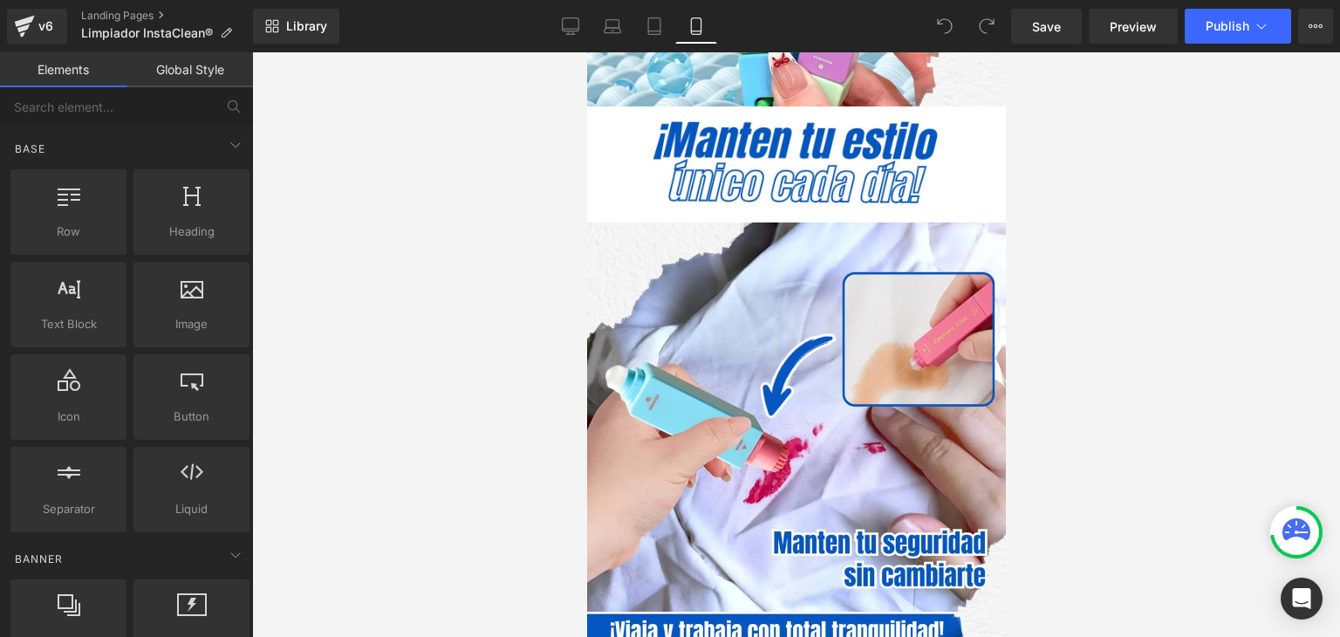
scroll to position [3840, 0]
